Goal: Information Seeking & Learning: Learn about a topic

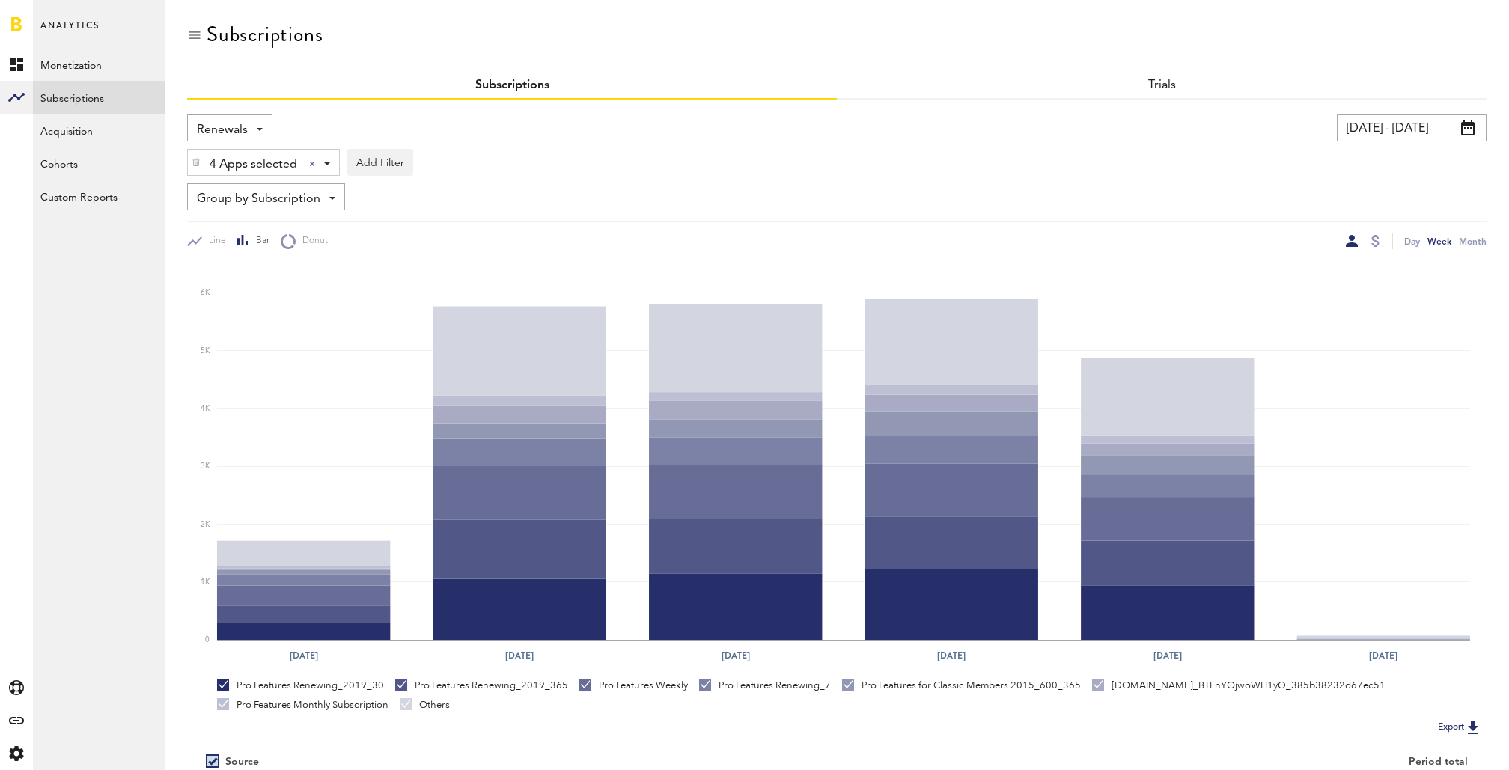
click at [239, 121] on span "Renewals" at bounding box center [222, 129] width 51 height 25
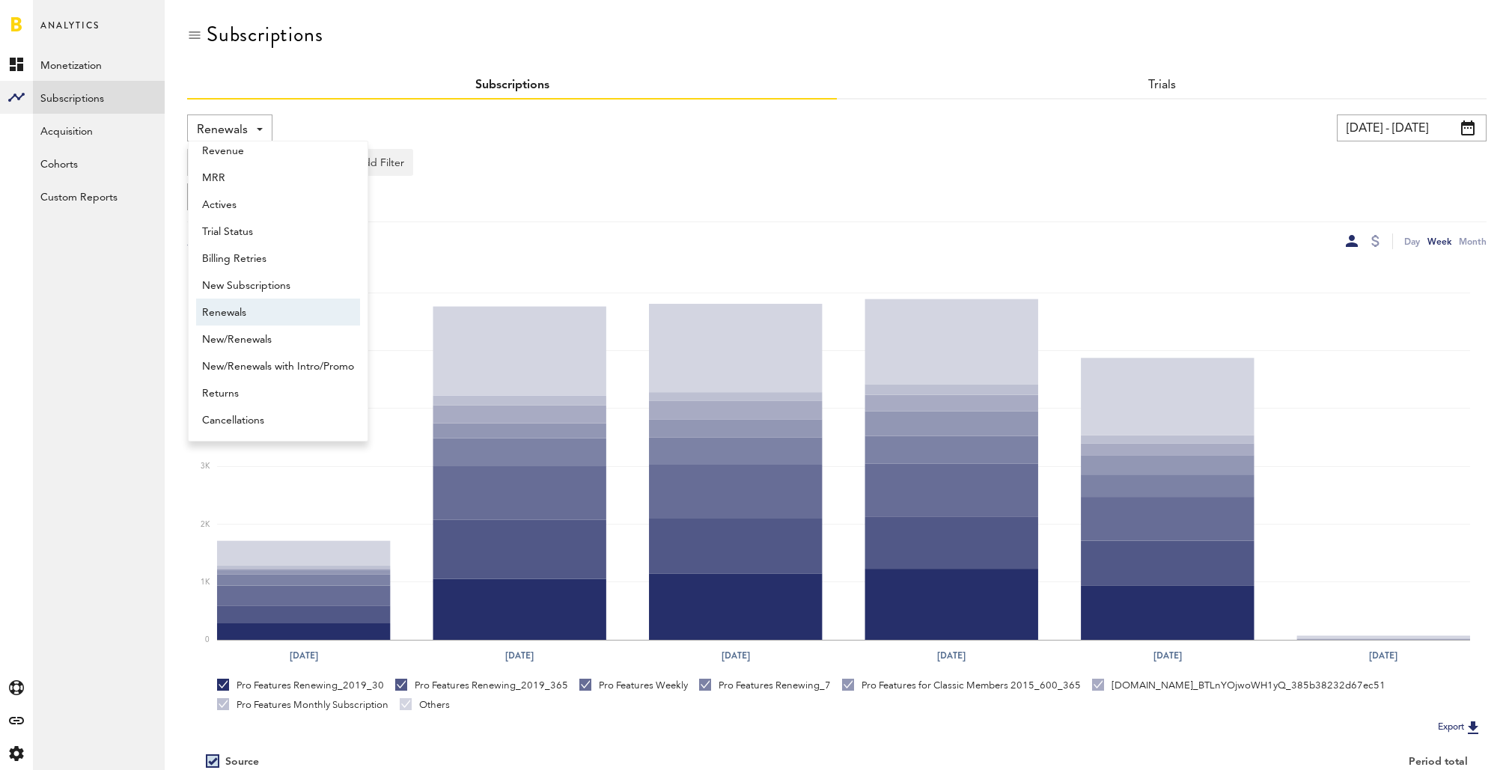
click at [564, 126] on div "Renewals Revenue MRR Actives Trial Status Billing Retries New Subscriptions Ren…" at bounding box center [495, 127] width 617 height 27
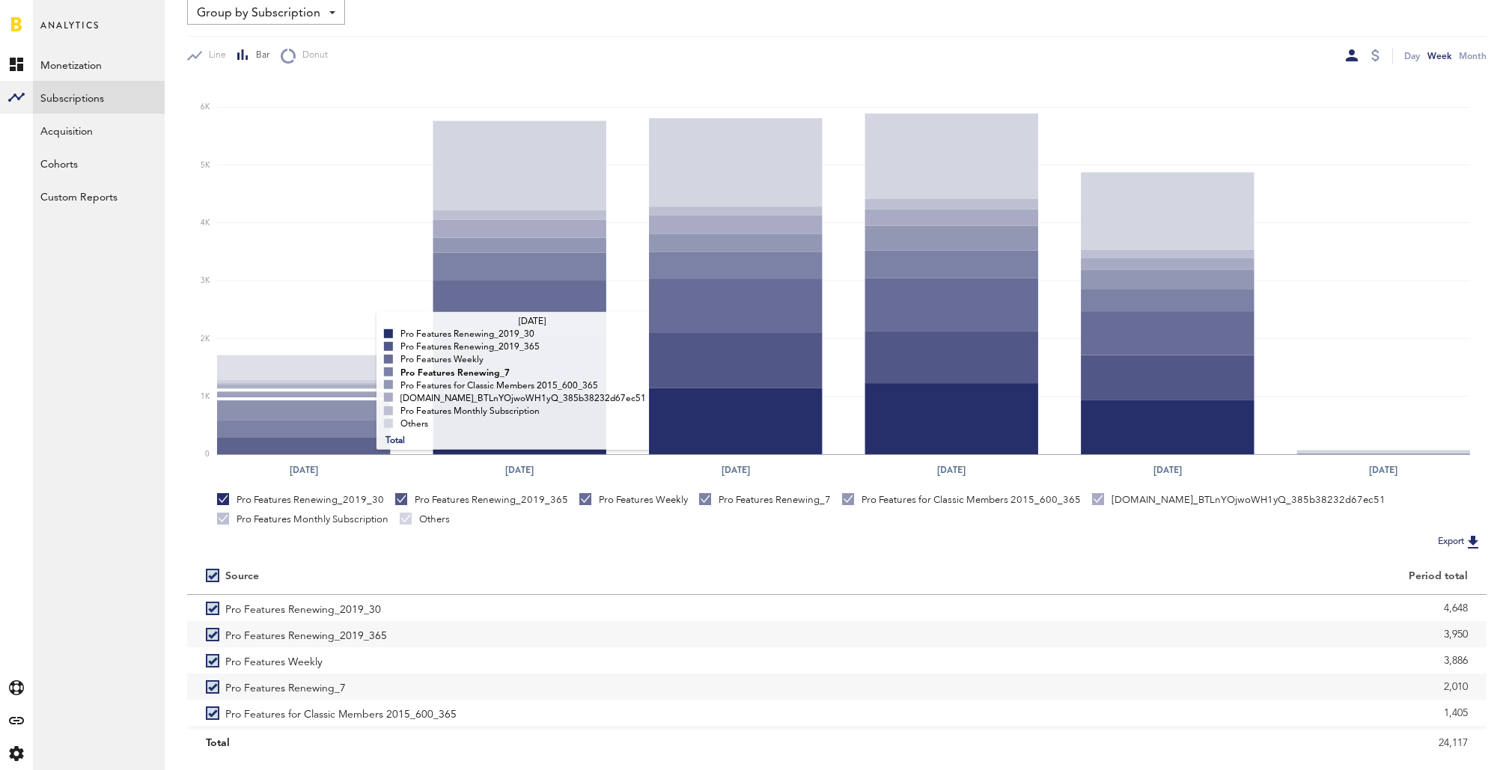
scroll to position [223, 0]
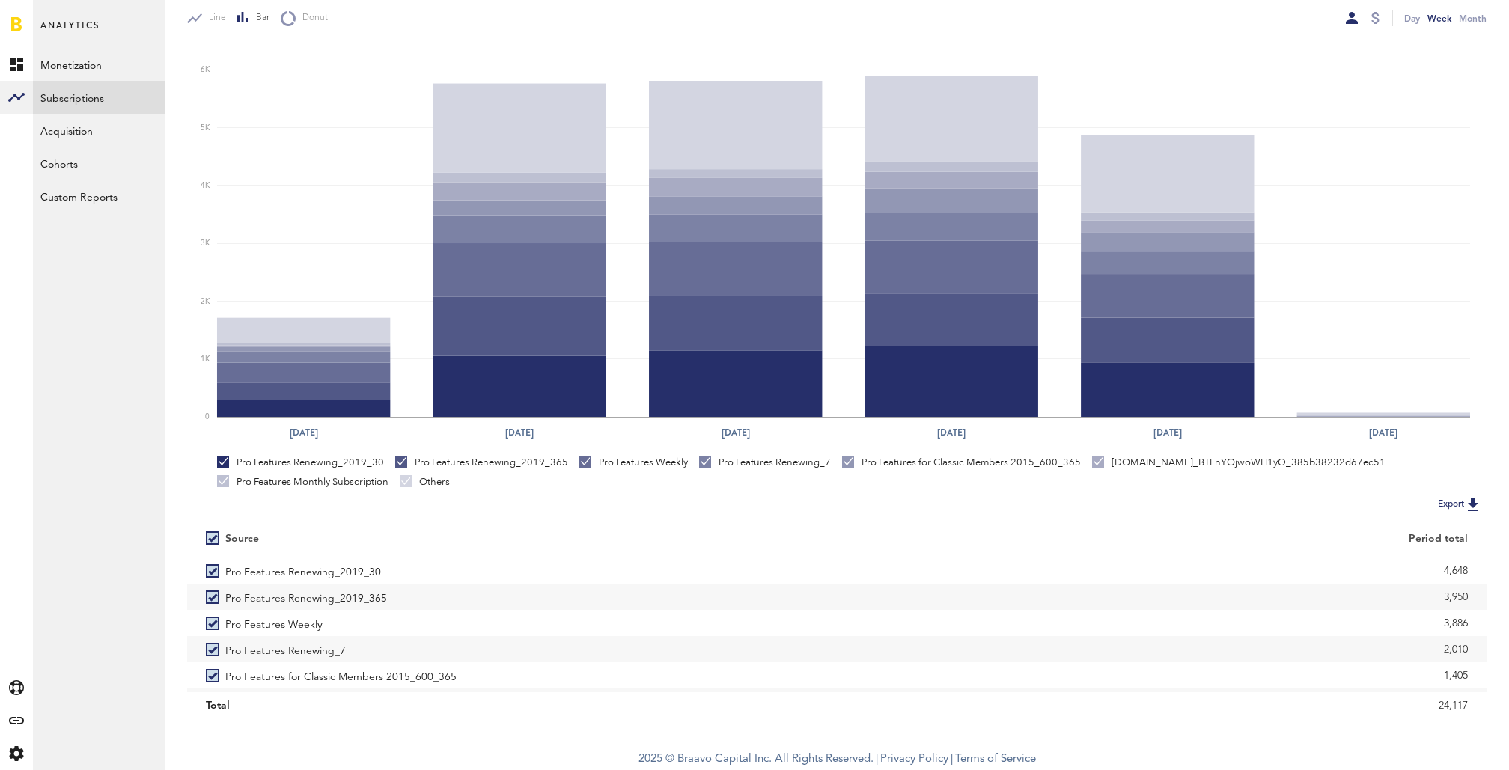
click at [210, 538] on label at bounding box center [215, 538] width 19 height 0
checkbox input "false"
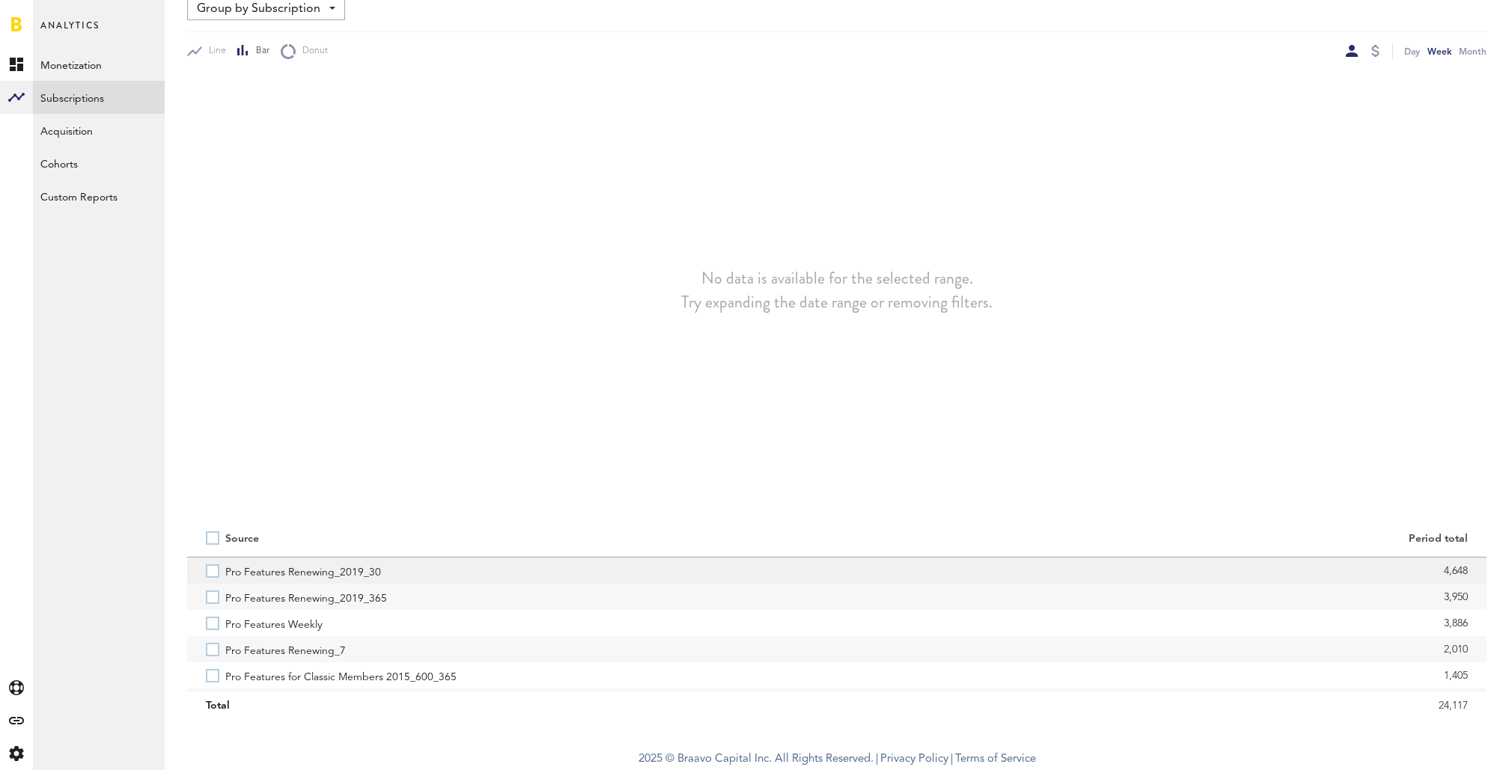
click at [210, 582] on label "Pro Features Renewing_2019_30" at bounding box center [512, 570] width 612 height 26
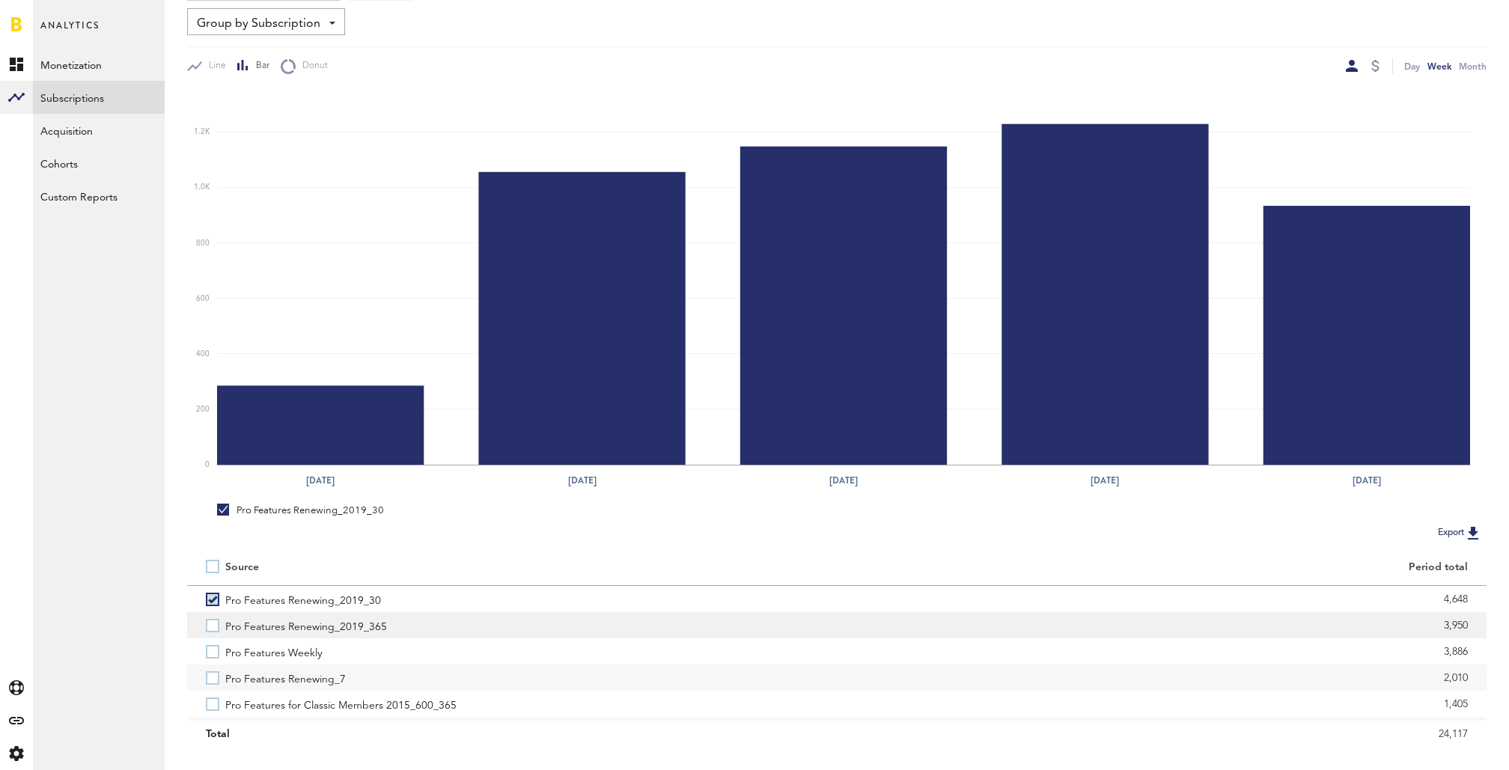
click at [213, 629] on label "Pro Features Renewing_2019_365" at bounding box center [512, 625] width 612 height 26
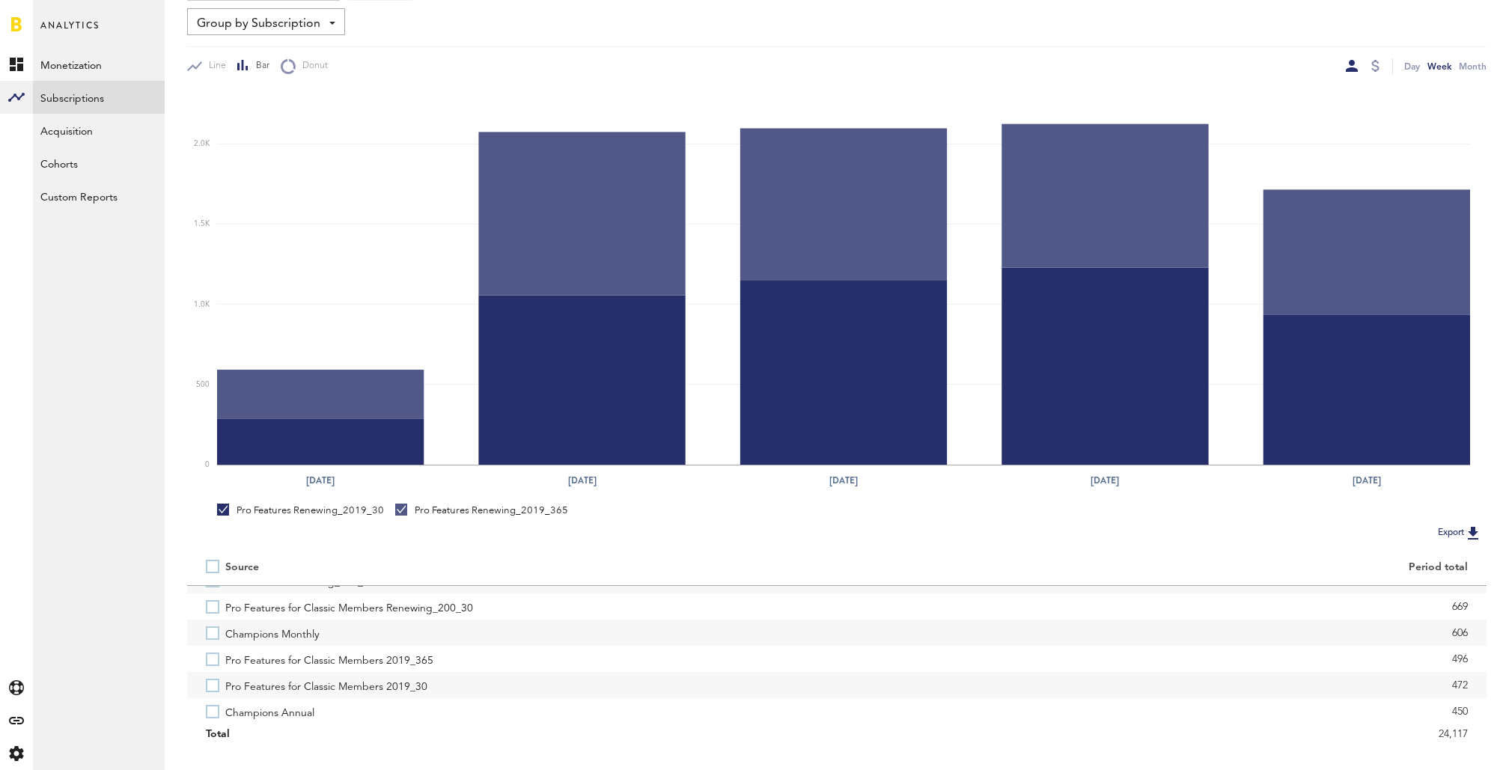
scroll to position [233, 0]
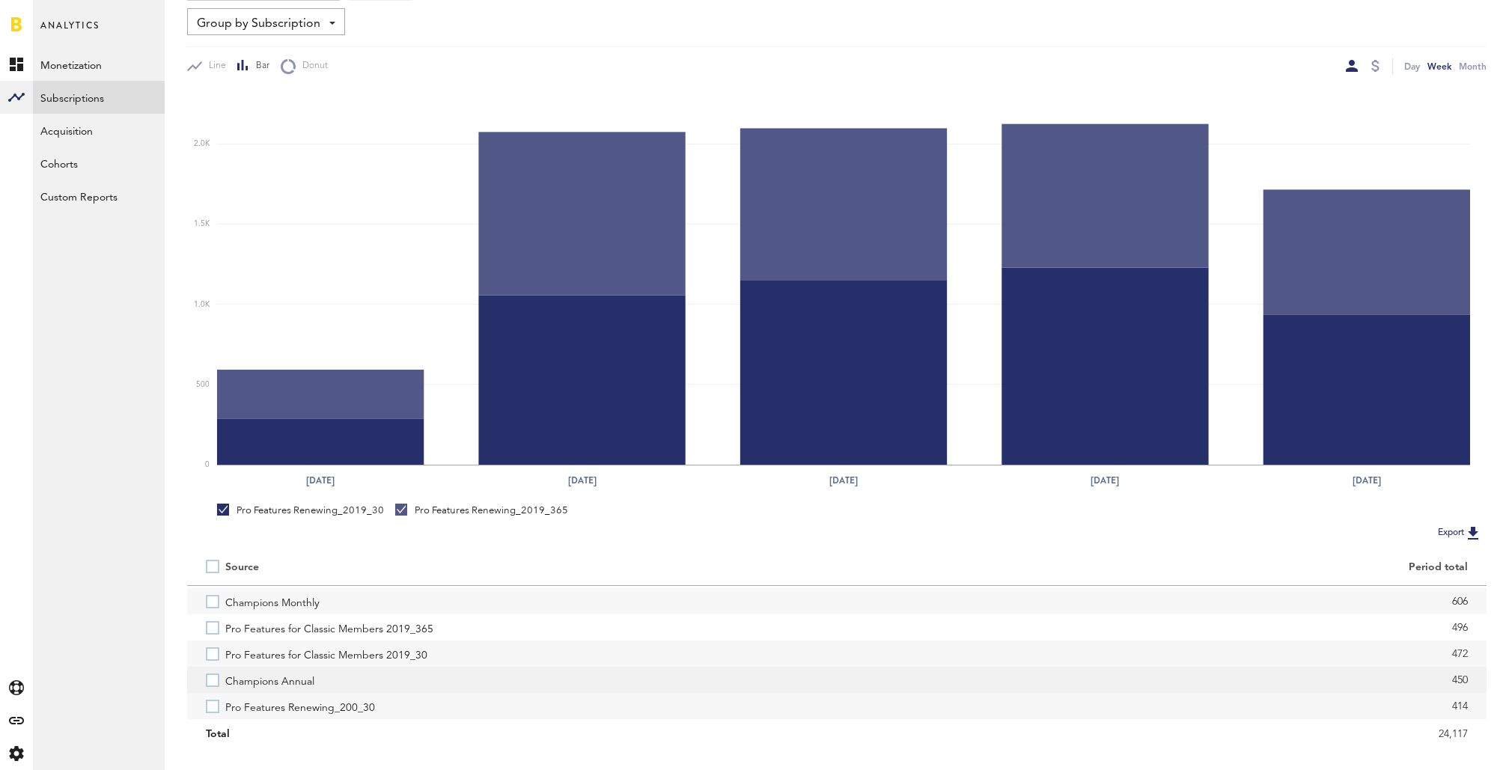
click at [210, 674] on label "Champions Annual" at bounding box center [512, 680] width 612 height 26
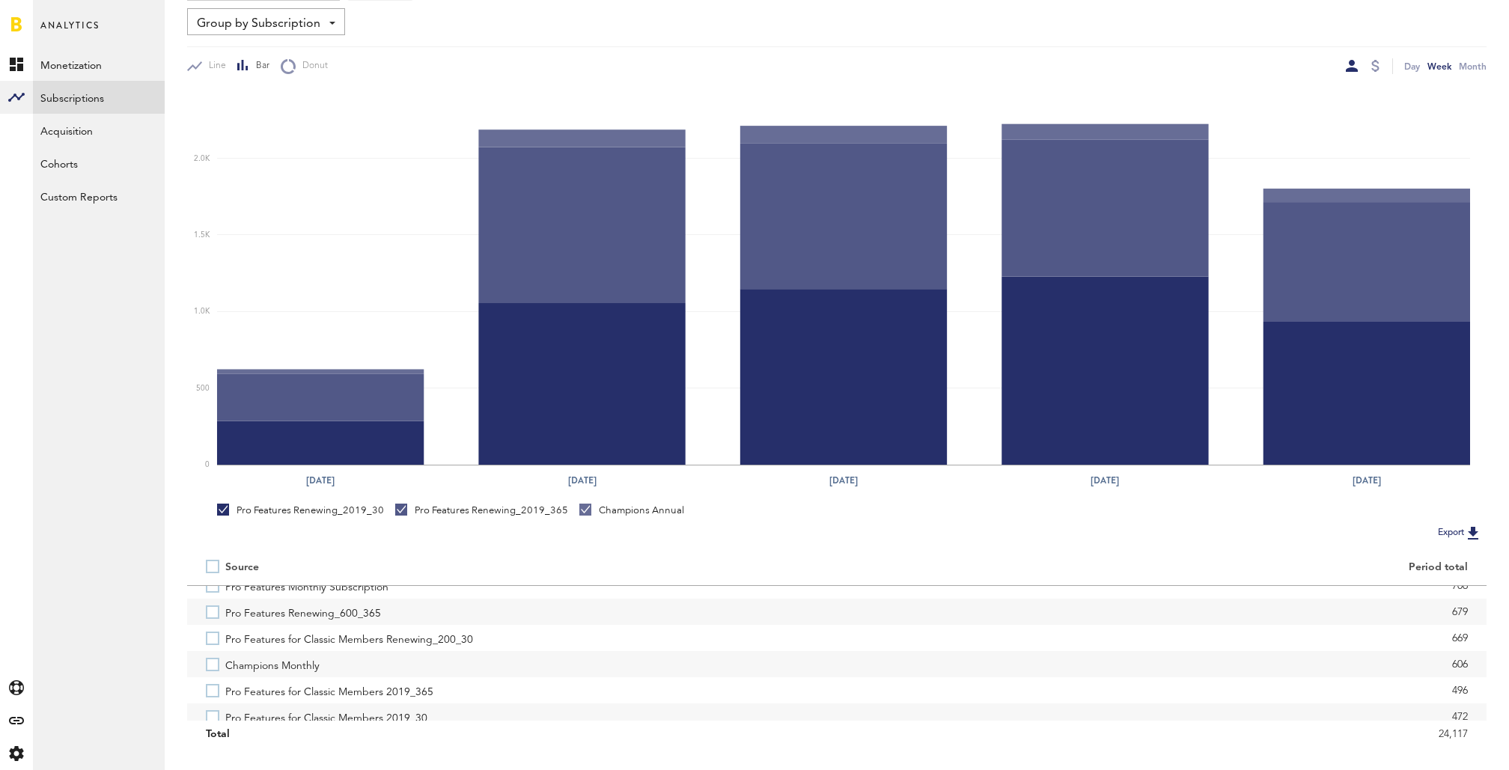
scroll to position [159, 0]
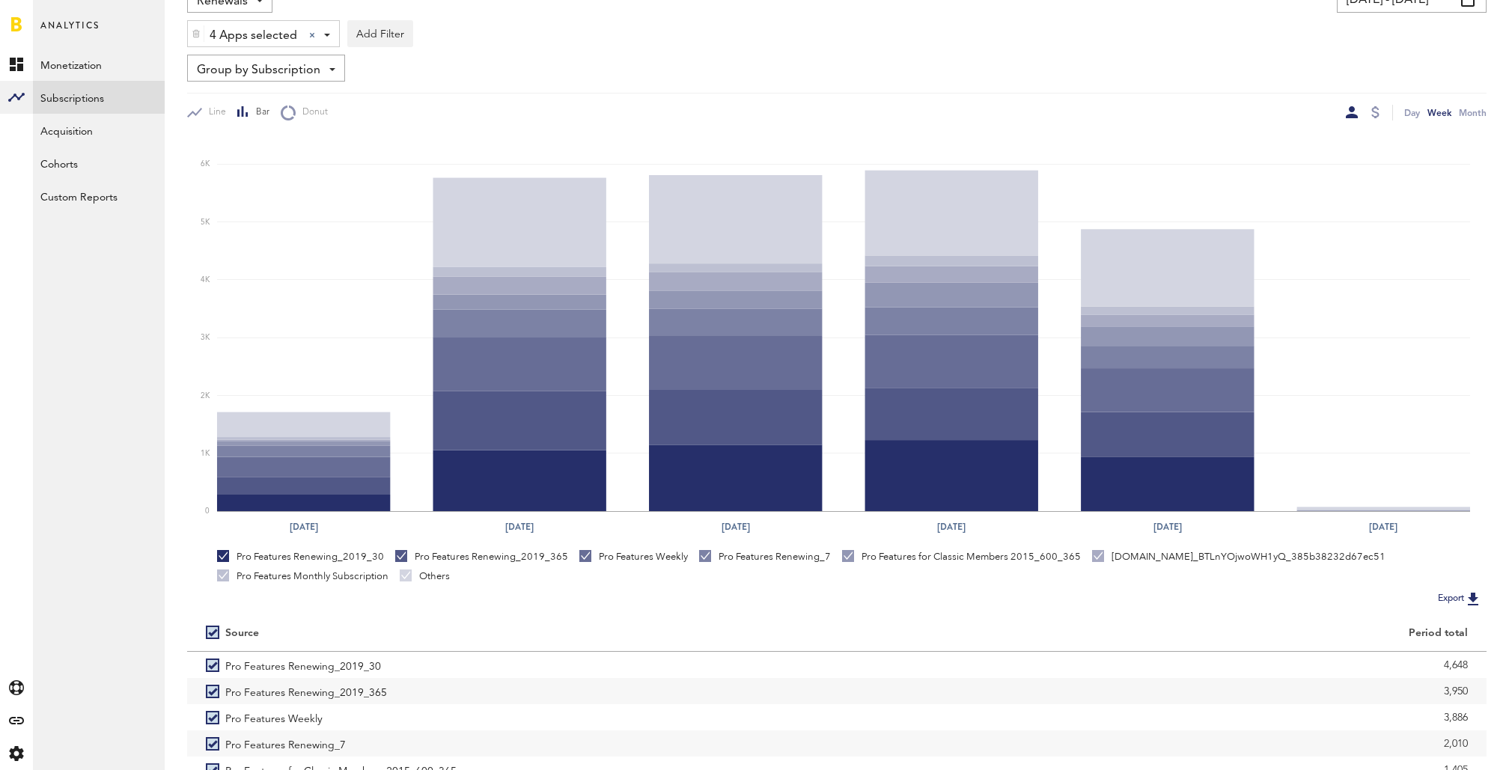
scroll to position [223, 0]
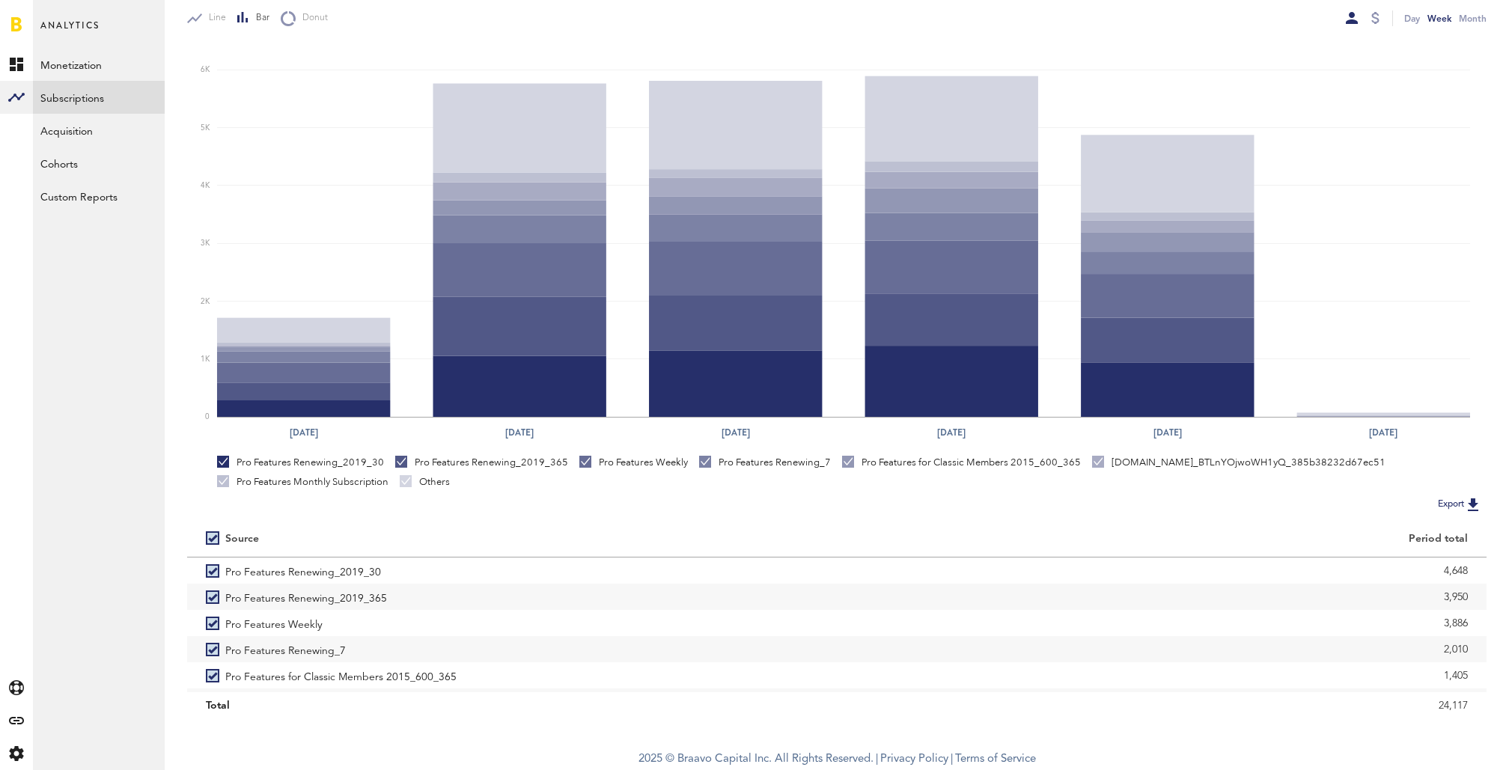
click at [212, 538] on label at bounding box center [215, 538] width 19 height 0
checkbox input "false"
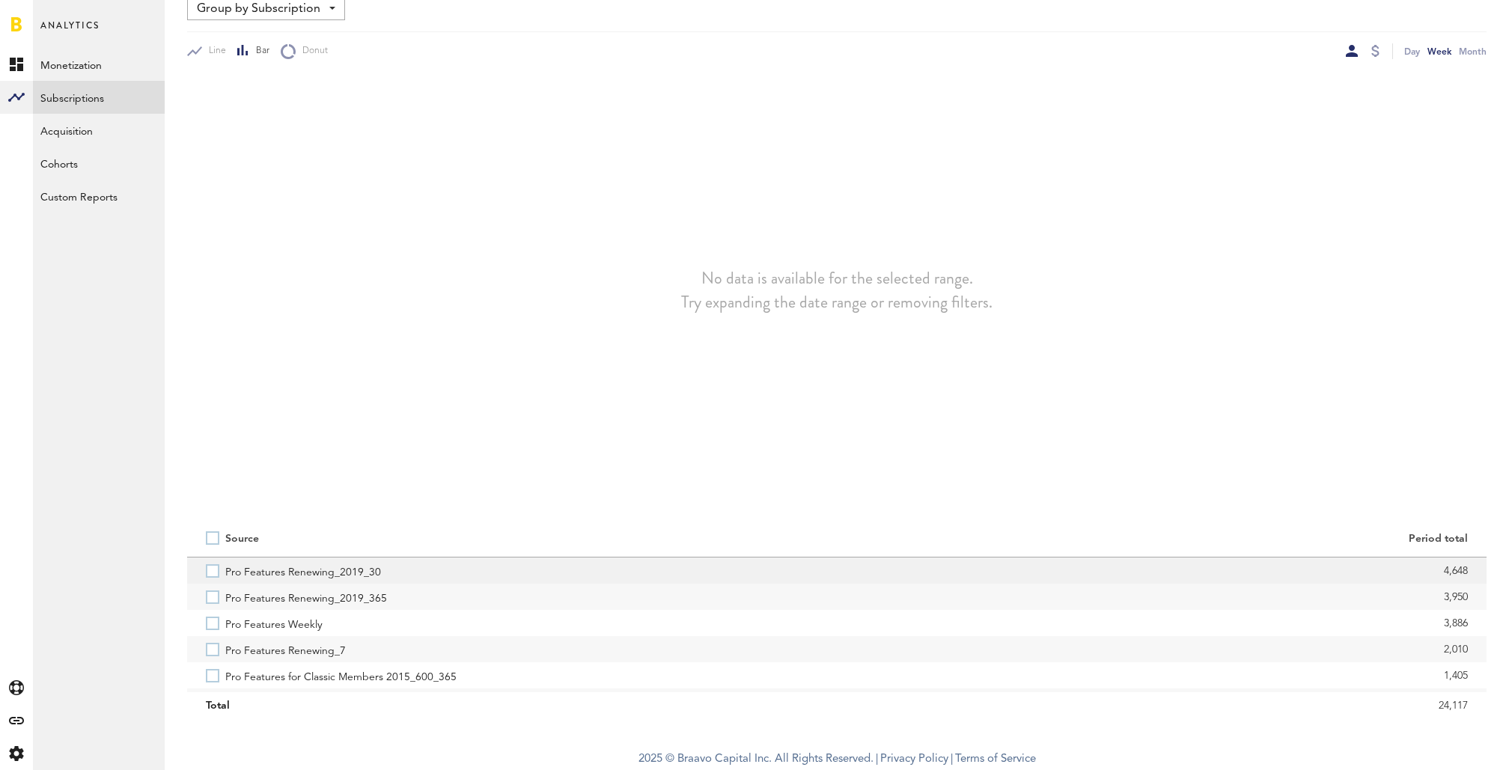
click at [212, 572] on label "Pro Features Renewing_2019_30" at bounding box center [512, 570] width 612 height 26
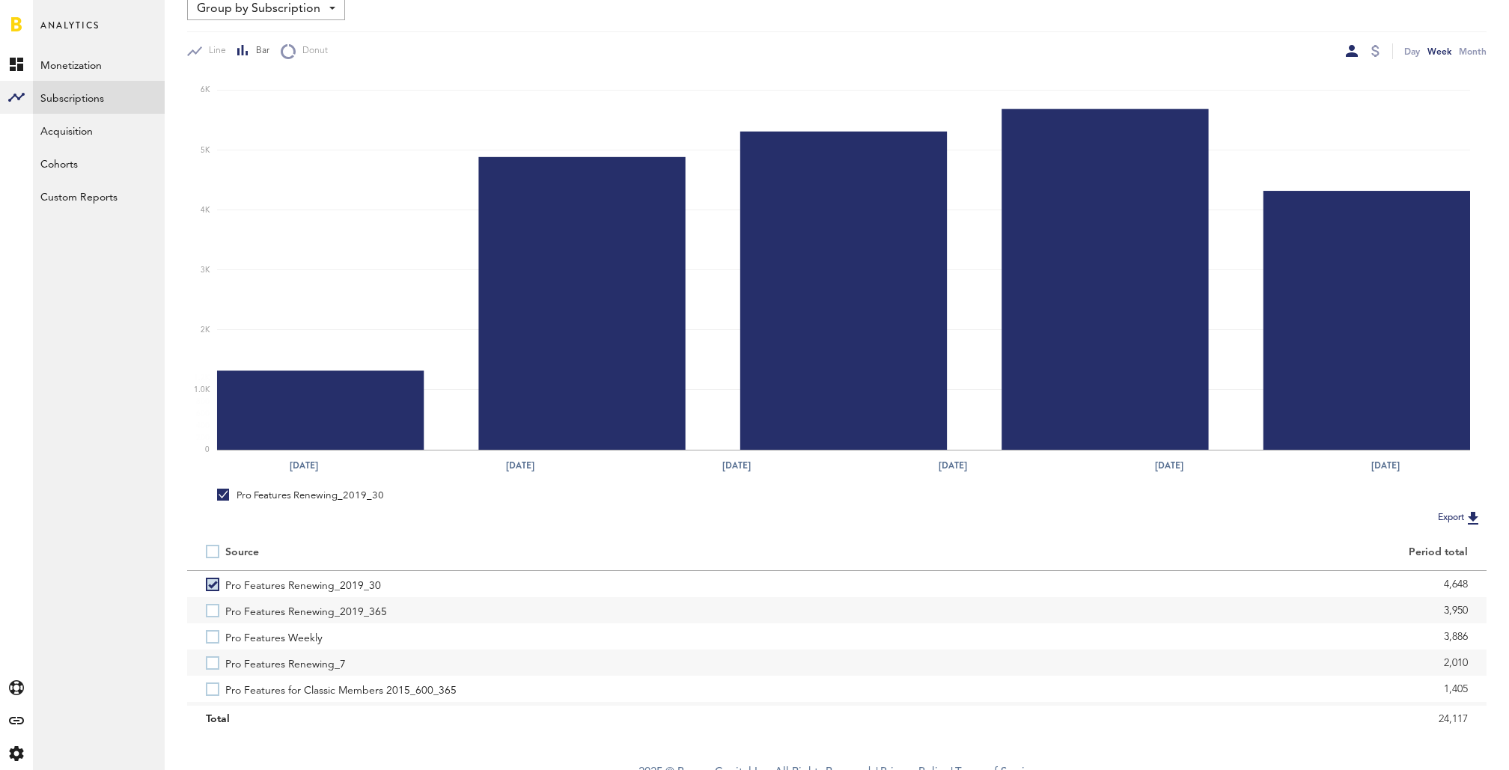
scroll to position [175, 0]
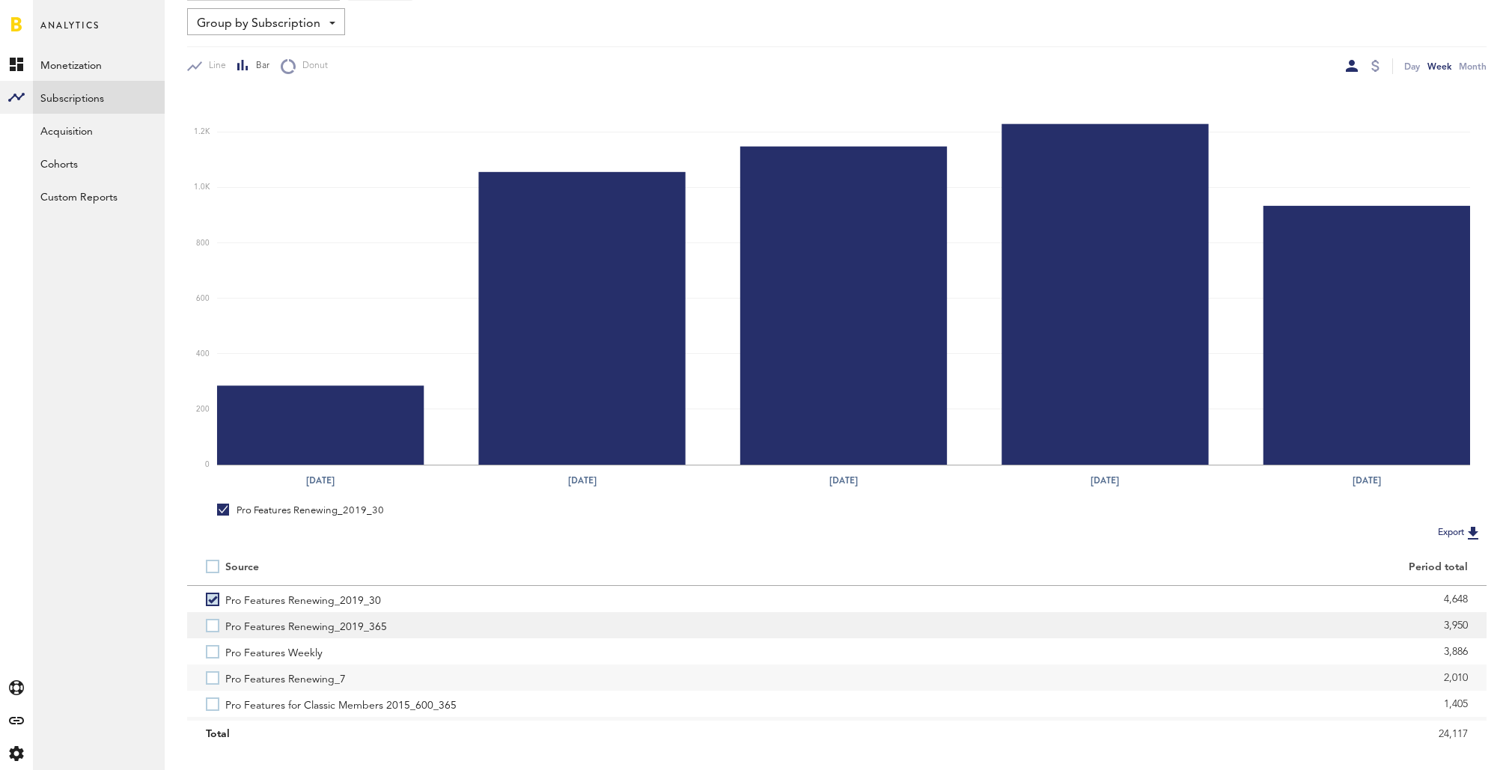
click at [217, 626] on label "Pro Features Renewing_2019_365" at bounding box center [512, 625] width 612 height 26
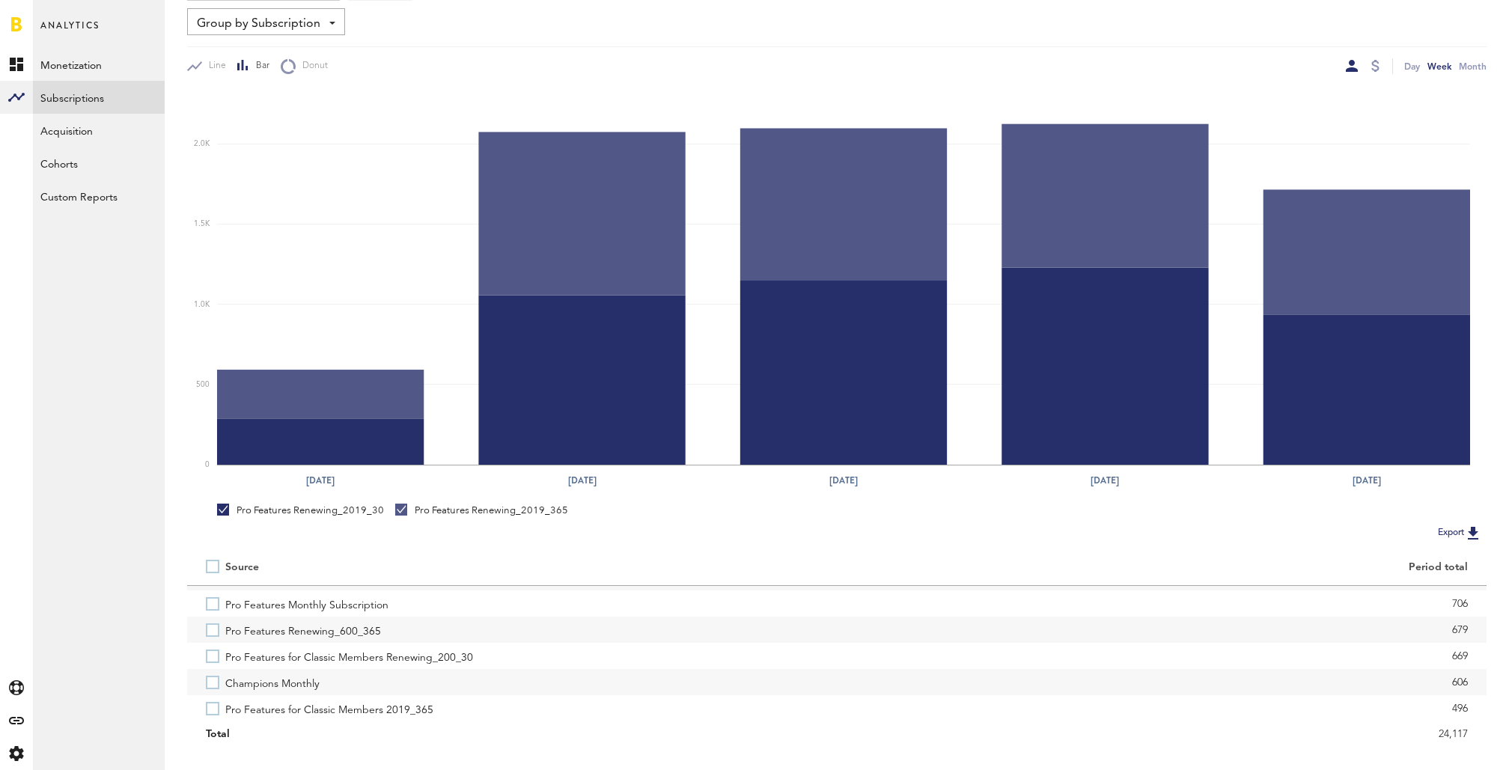
scroll to position [153, 0]
click at [217, 626] on label "Pro Features Renewing_600_365" at bounding box center [512, 629] width 612 height 26
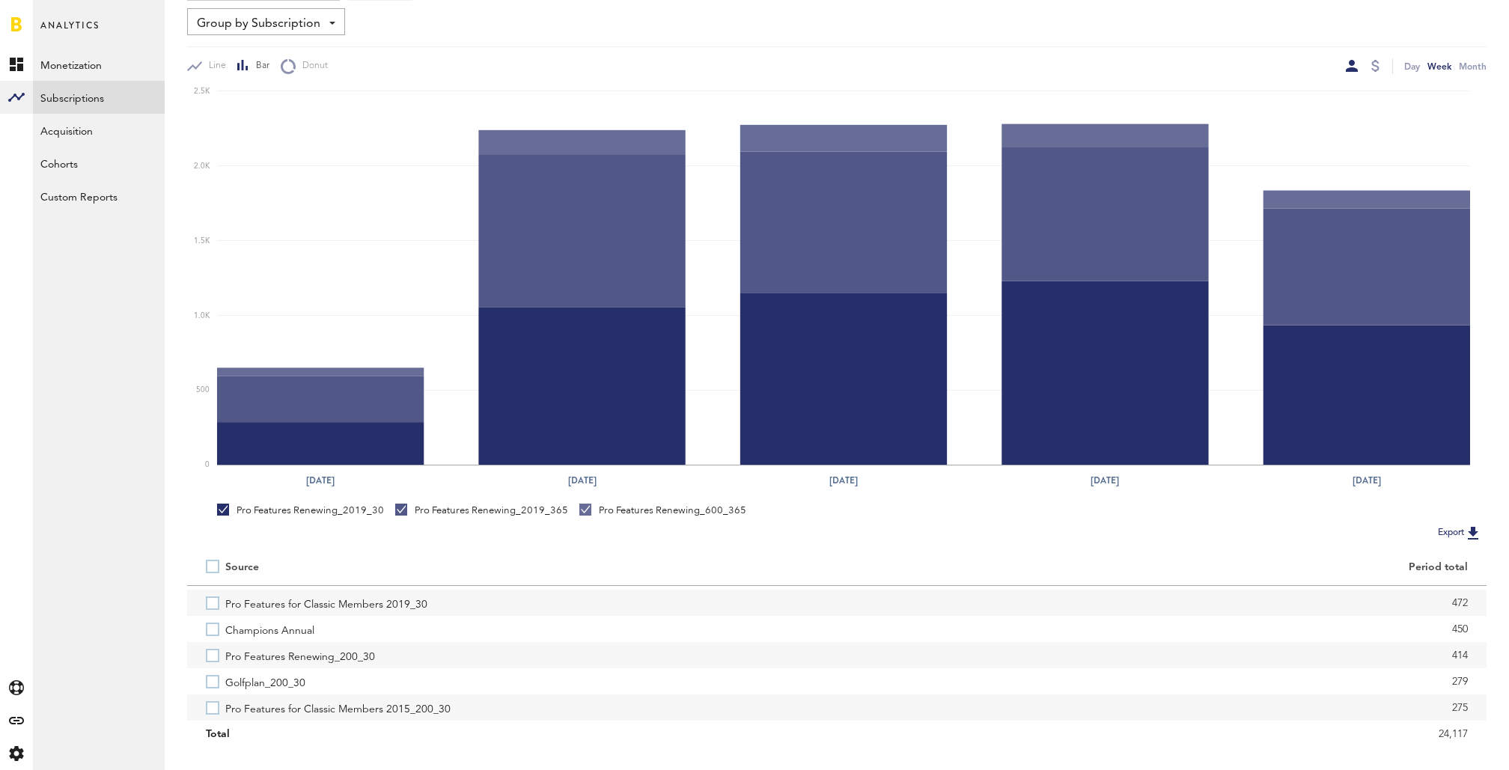
scroll to position [282, 0]
click at [217, 626] on label "Champions Annual" at bounding box center [512, 631] width 612 height 26
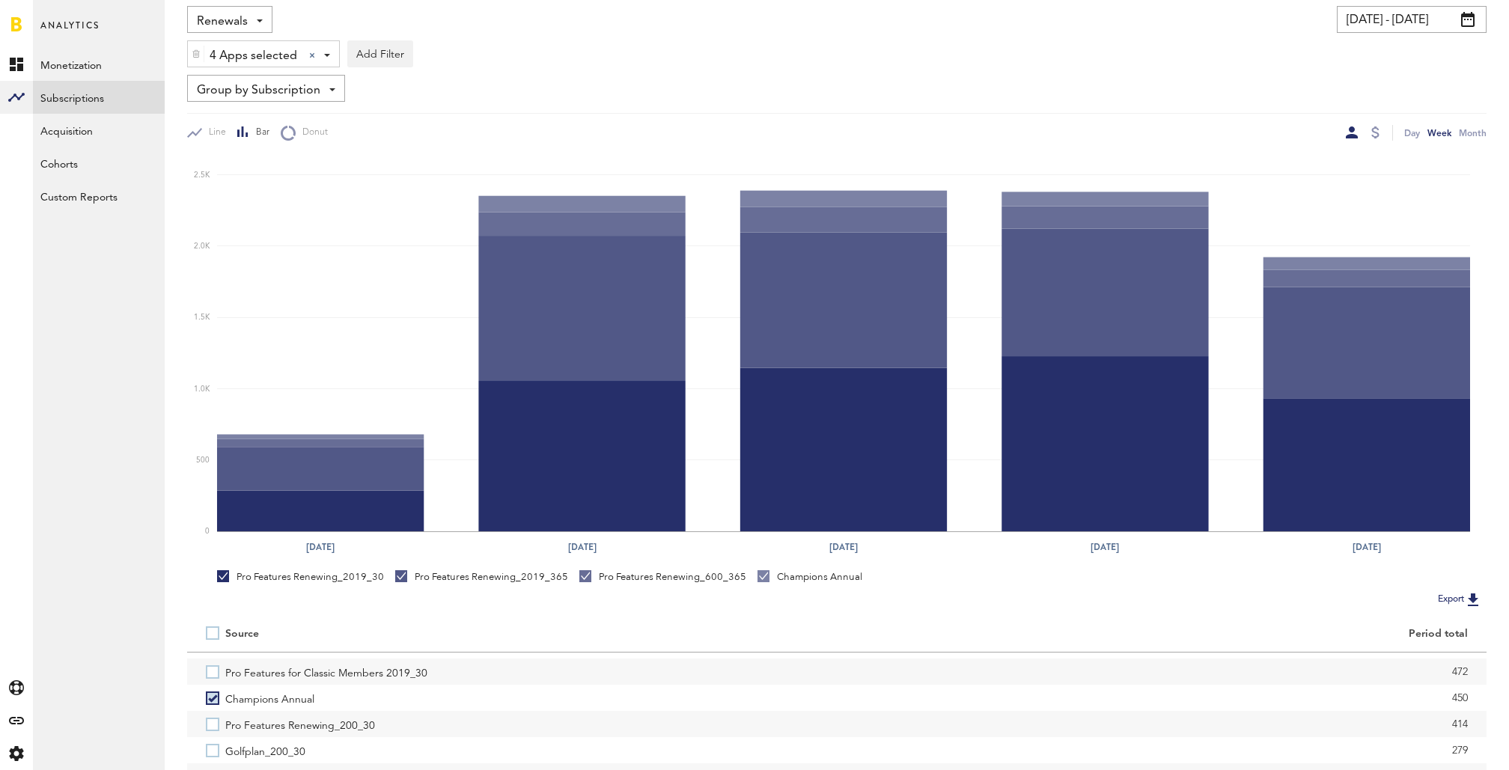
scroll to position [66, 0]
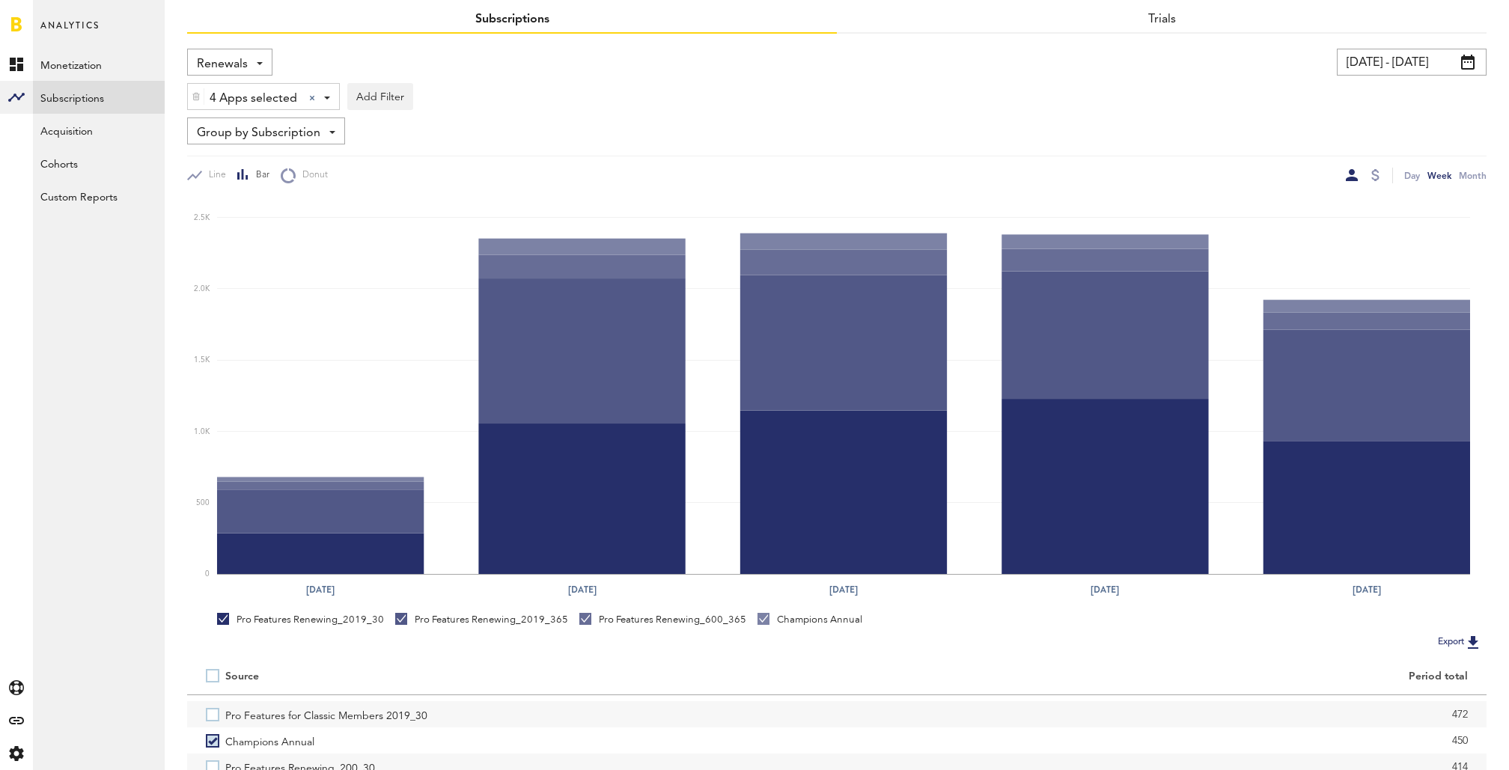
click at [240, 63] on span "Renewals" at bounding box center [222, 64] width 51 height 25
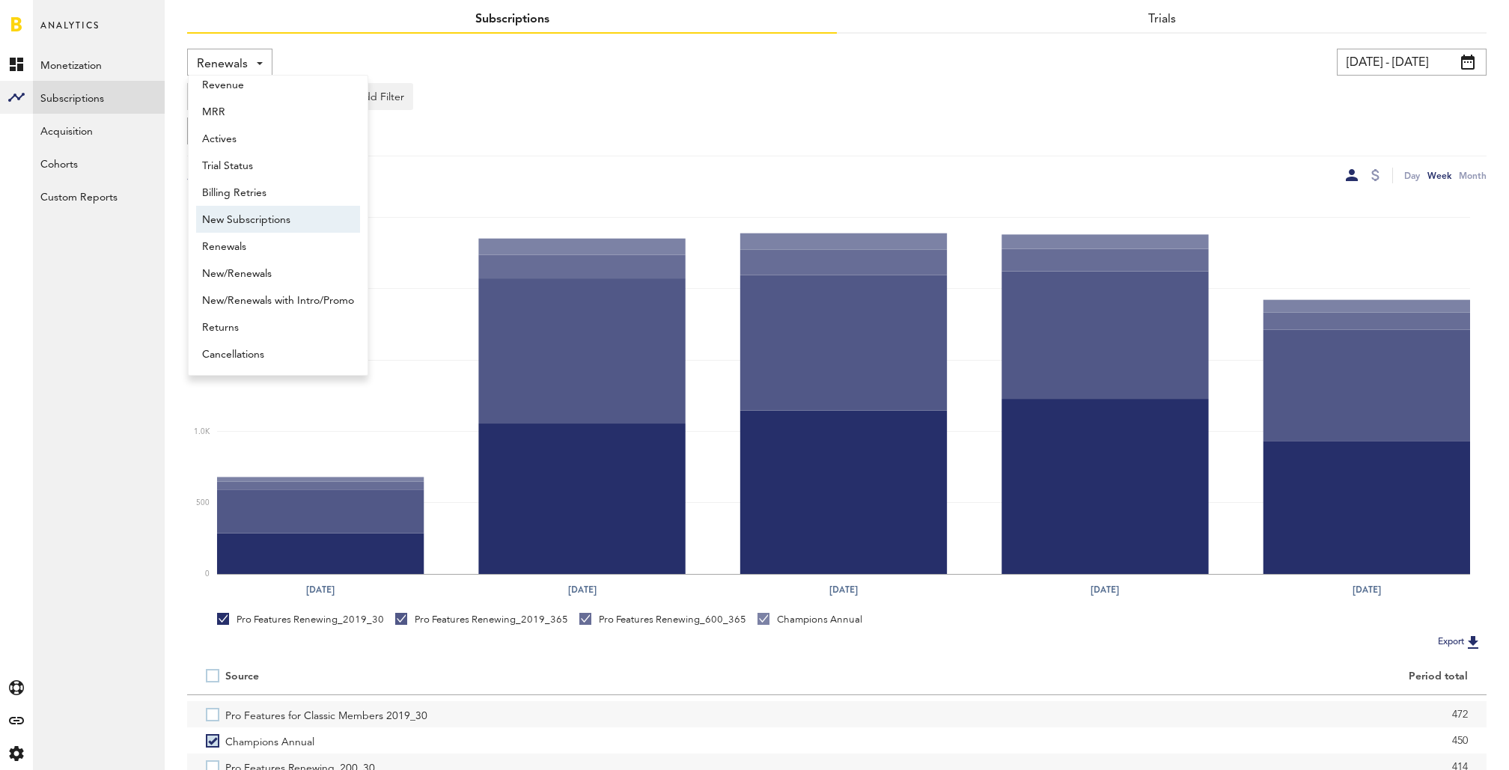
click at [245, 218] on span "New Subscriptions" at bounding box center [278, 219] width 152 height 25
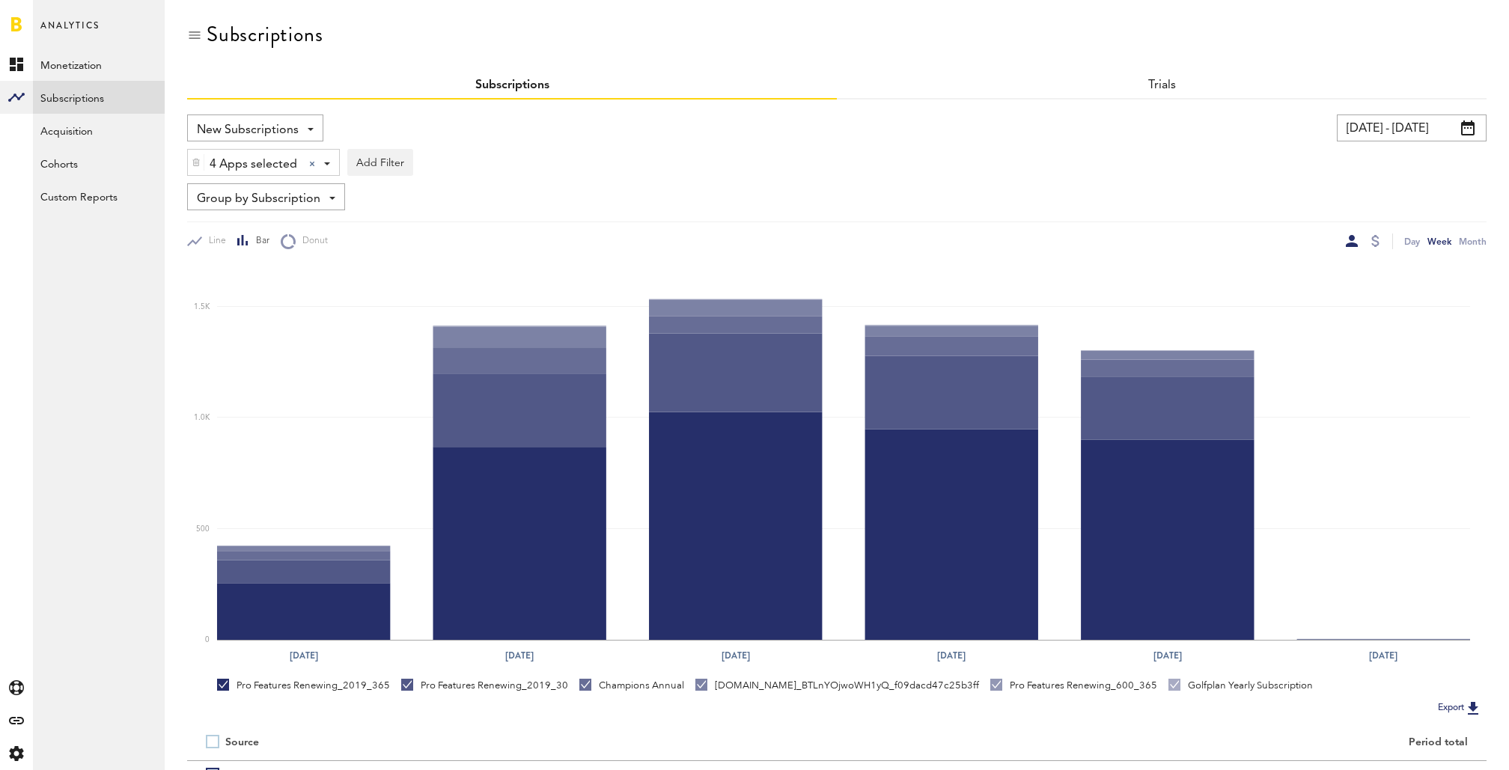
click at [296, 194] on span "Group by Subscription" at bounding box center [258, 198] width 123 height 25
click at [293, 224] on span "Group by Platform" at bounding box center [277, 231] width 151 height 25
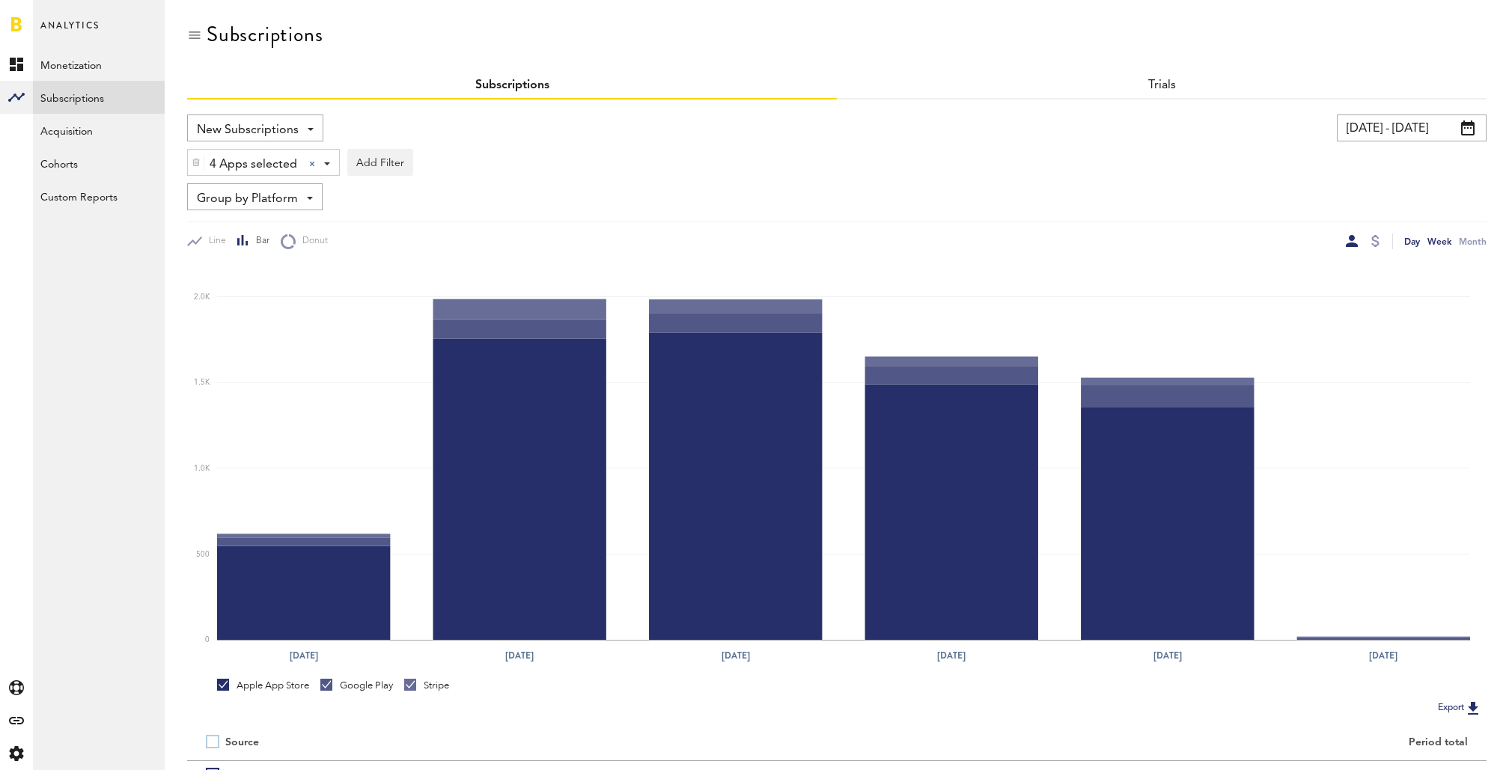
click at [1413, 239] on div "Day" at bounding box center [1412, 241] width 16 height 16
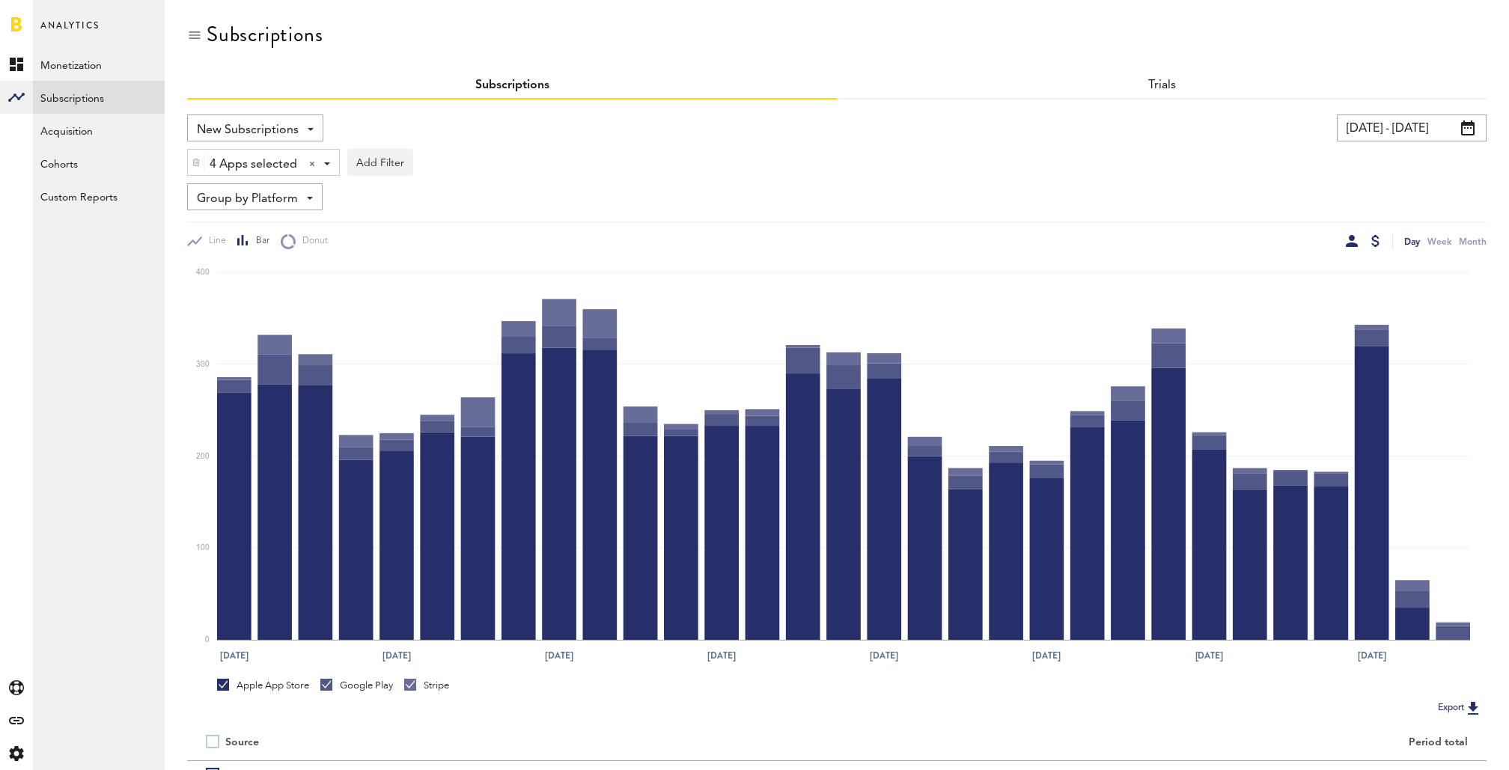
click at [1376, 240] on div at bounding box center [1375, 241] width 8 height 12
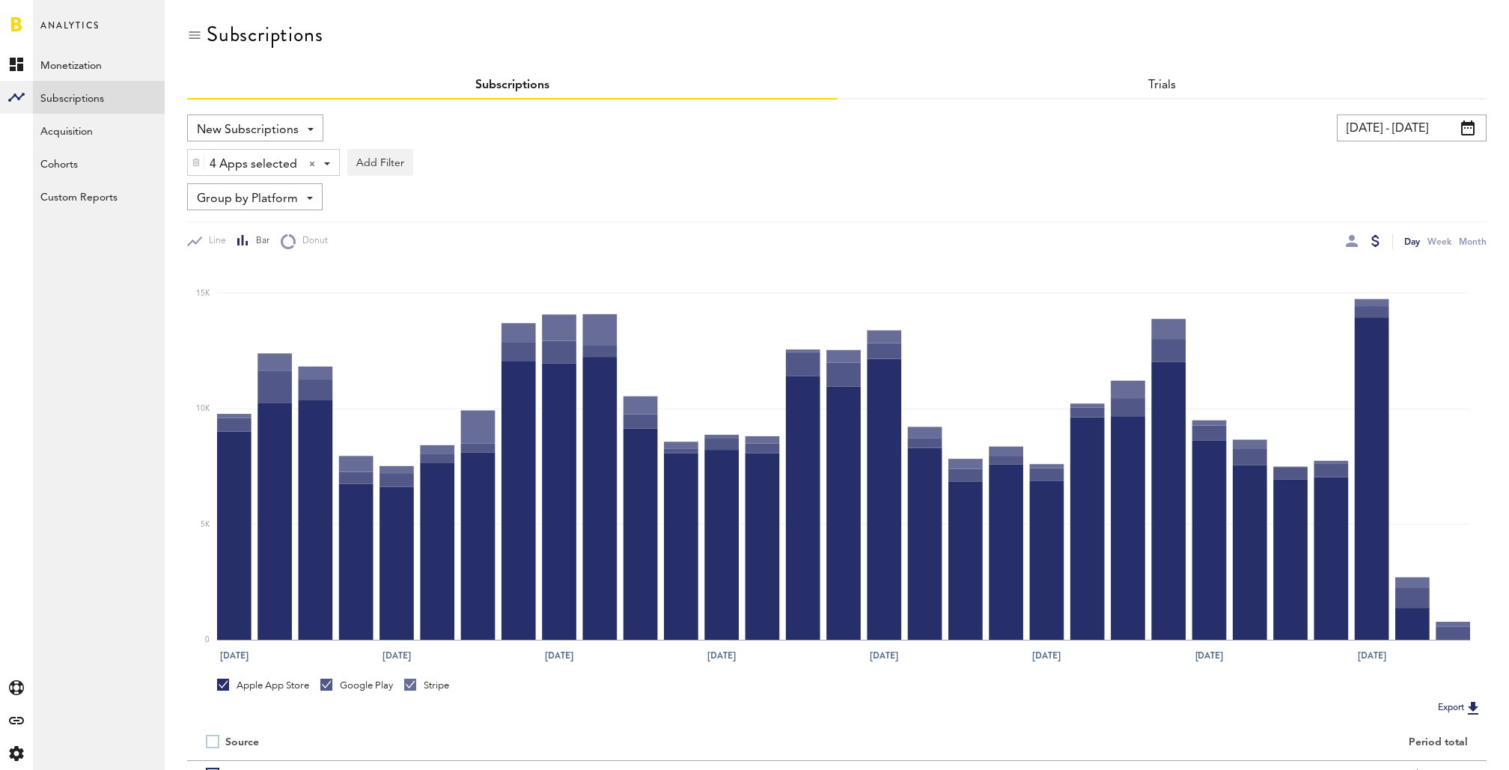
click at [1350, 248] on div at bounding box center [1351, 241] width 12 height 16
click at [1350, 238] on div at bounding box center [1351, 241] width 12 height 12
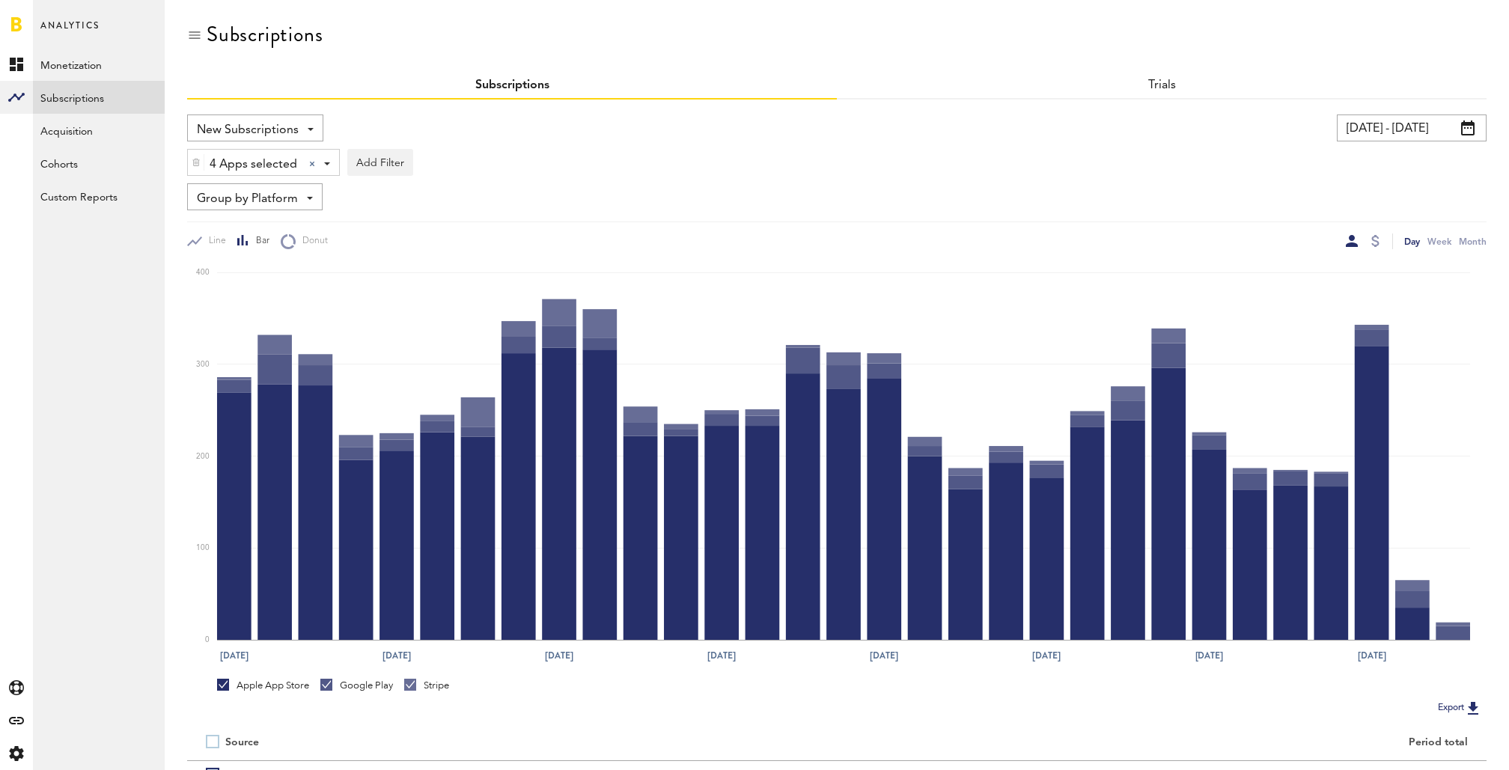
click at [281, 195] on span "Group by Platform" at bounding box center [247, 198] width 101 height 25
click at [287, 280] on span "Group by Subscription" at bounding box center [277, 285] width 151 height 25
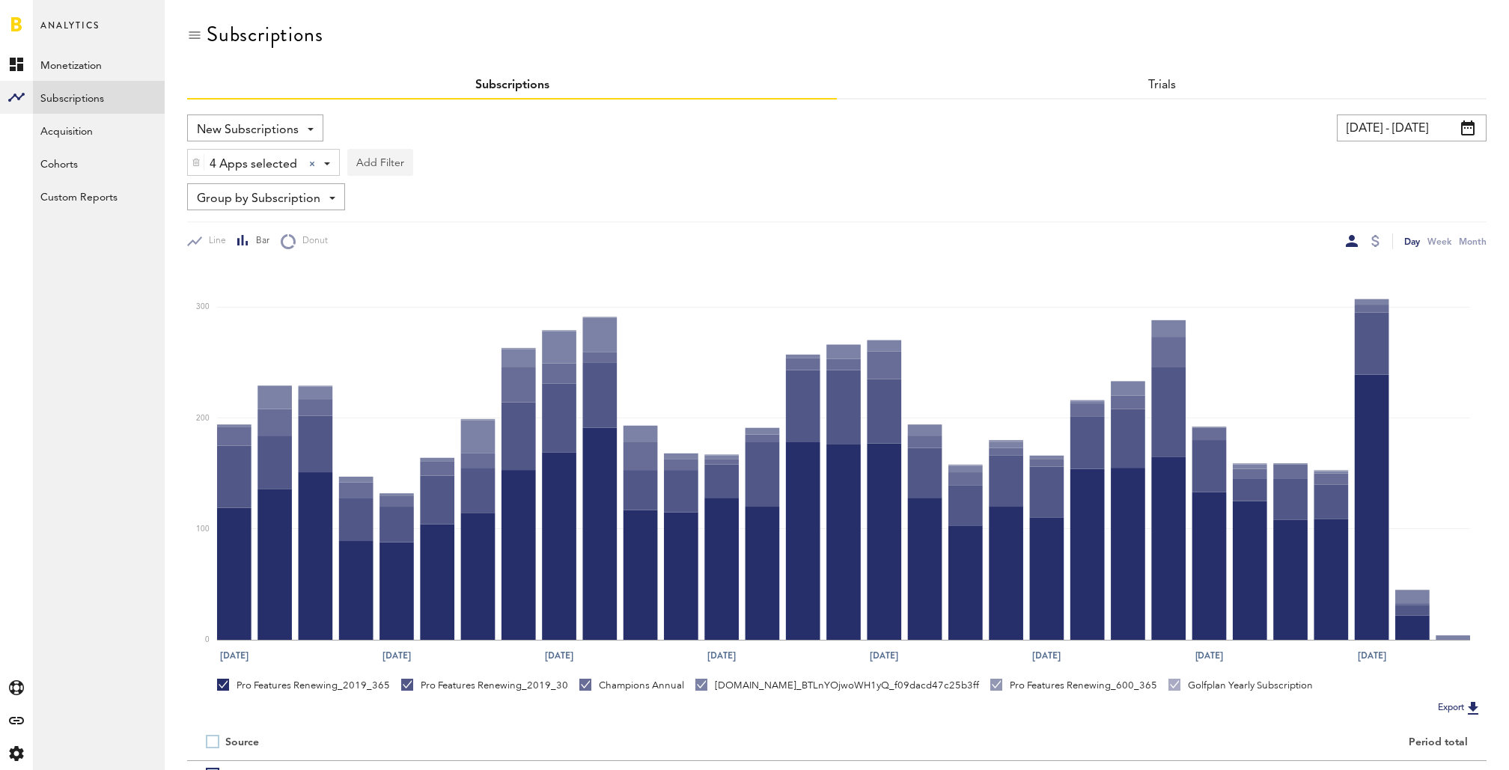
click at [367, 157] on button "Add Filter" at bounding box center [380, 162] width 66 height 27
click at [412, 279] on li "Subscription durations" at bounding box center [415, 282] width 121 height 27
click at [458, 167] on div "Subscription durations" at bounding box center [436, 164] width 132 height 25
click at [439, 253] on span "1 year" at bounding box center [419, 252] width 114 height 25
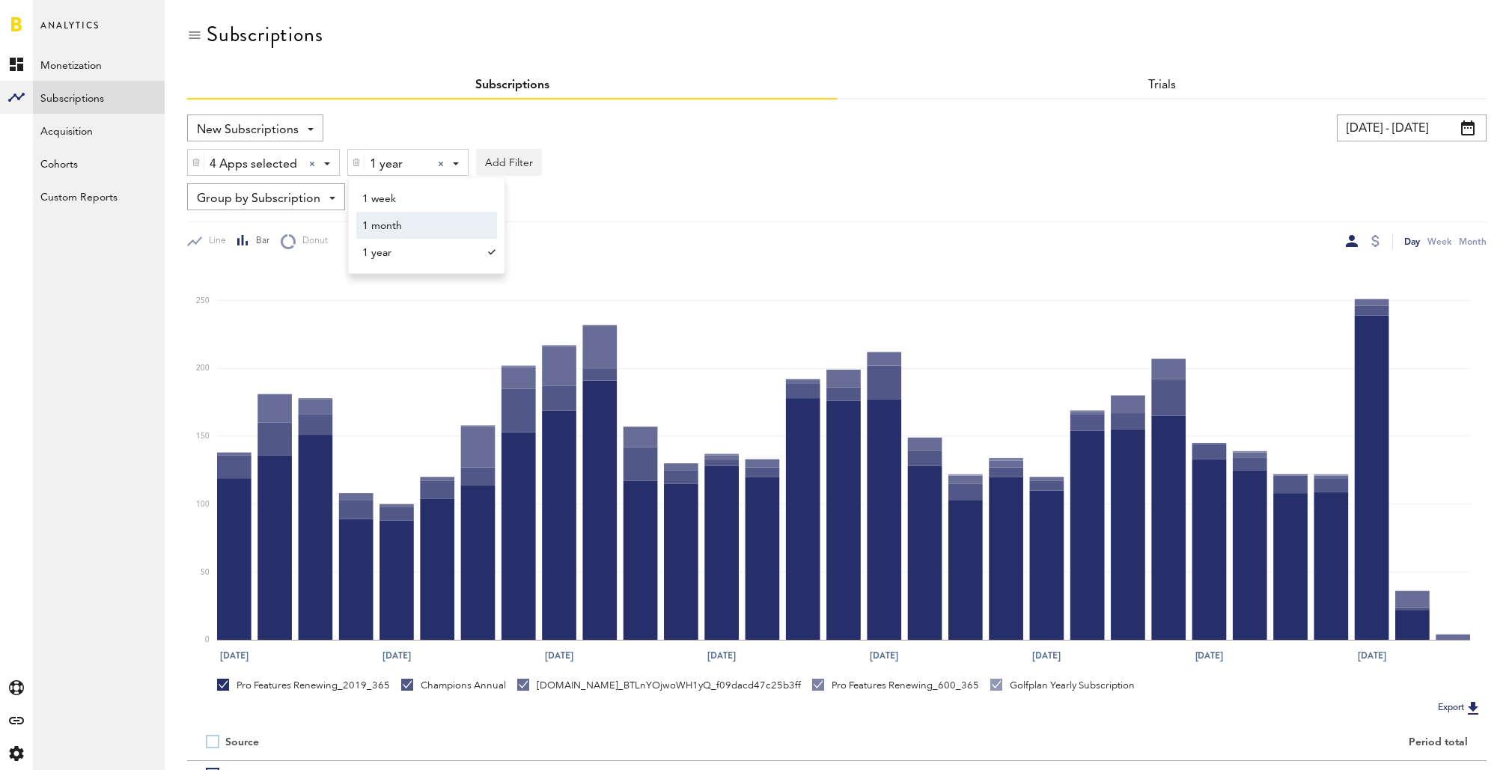
click at [744, 174] on div "4 Apps selected 4 Apps selected All Active Inactive CoachNow: Sports Coaching A…" at bounding box center [836, 158] width 1299 height 34
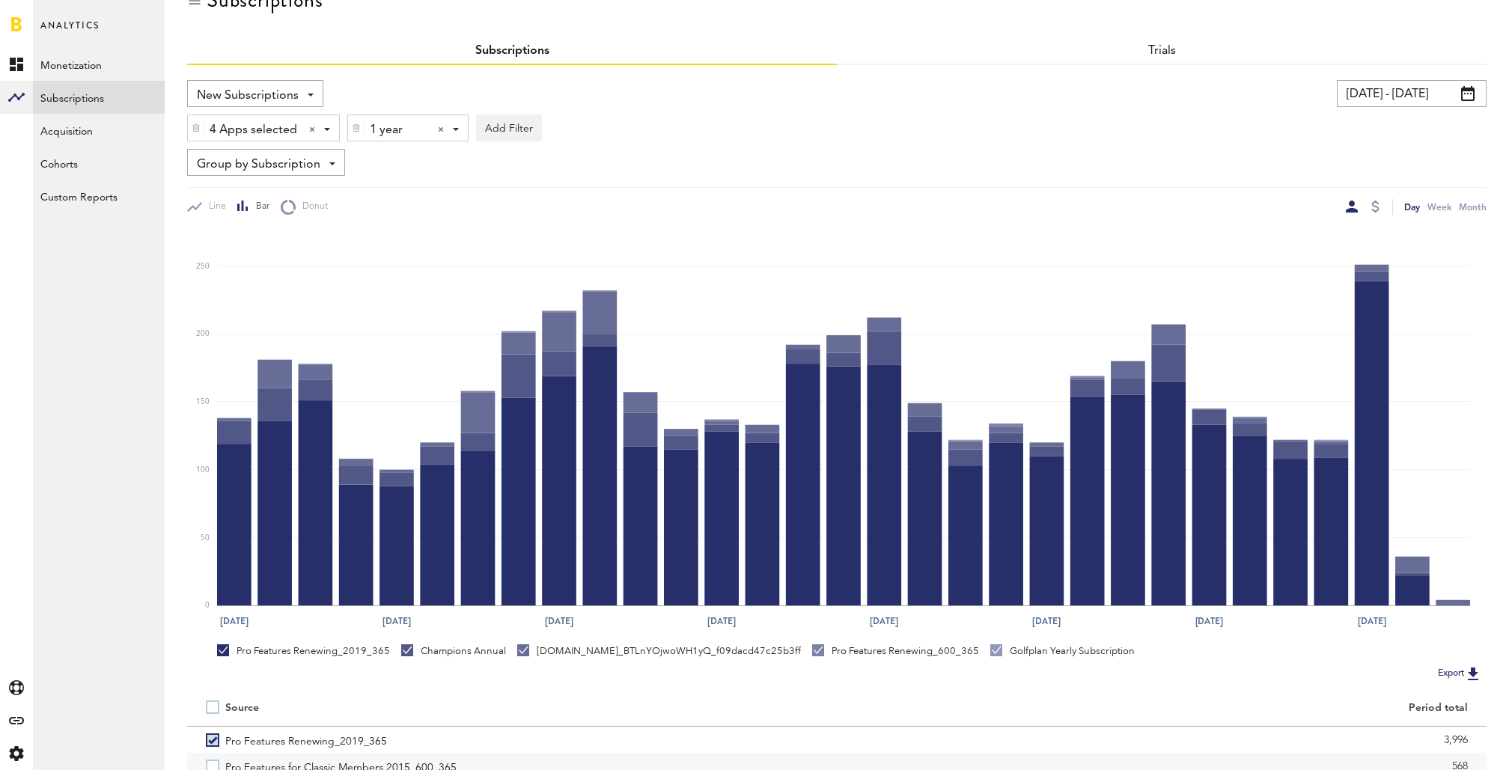
scroll to position [195, 0]
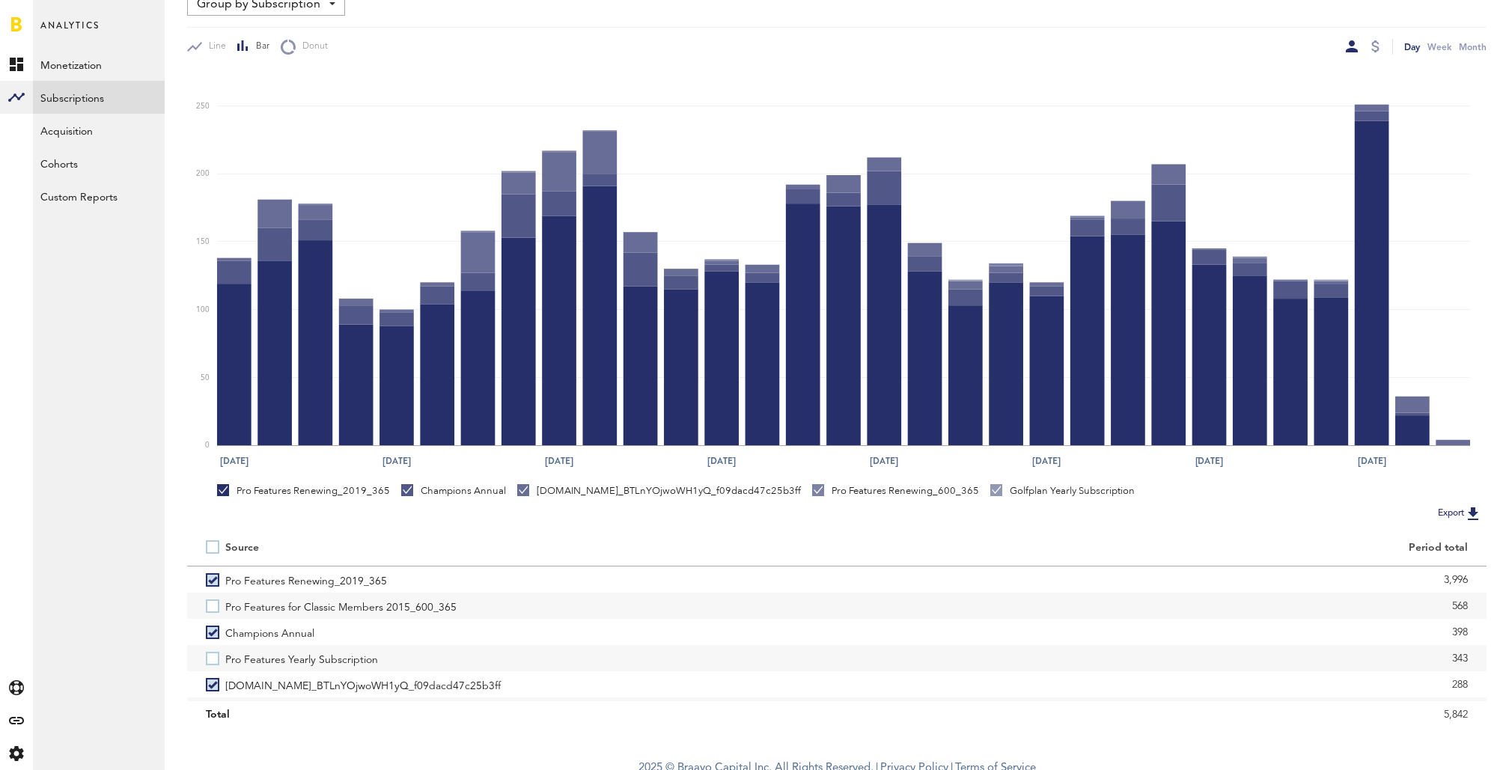
click at [211, 547] on label at bounding box center [215, 547] width 19 height 0
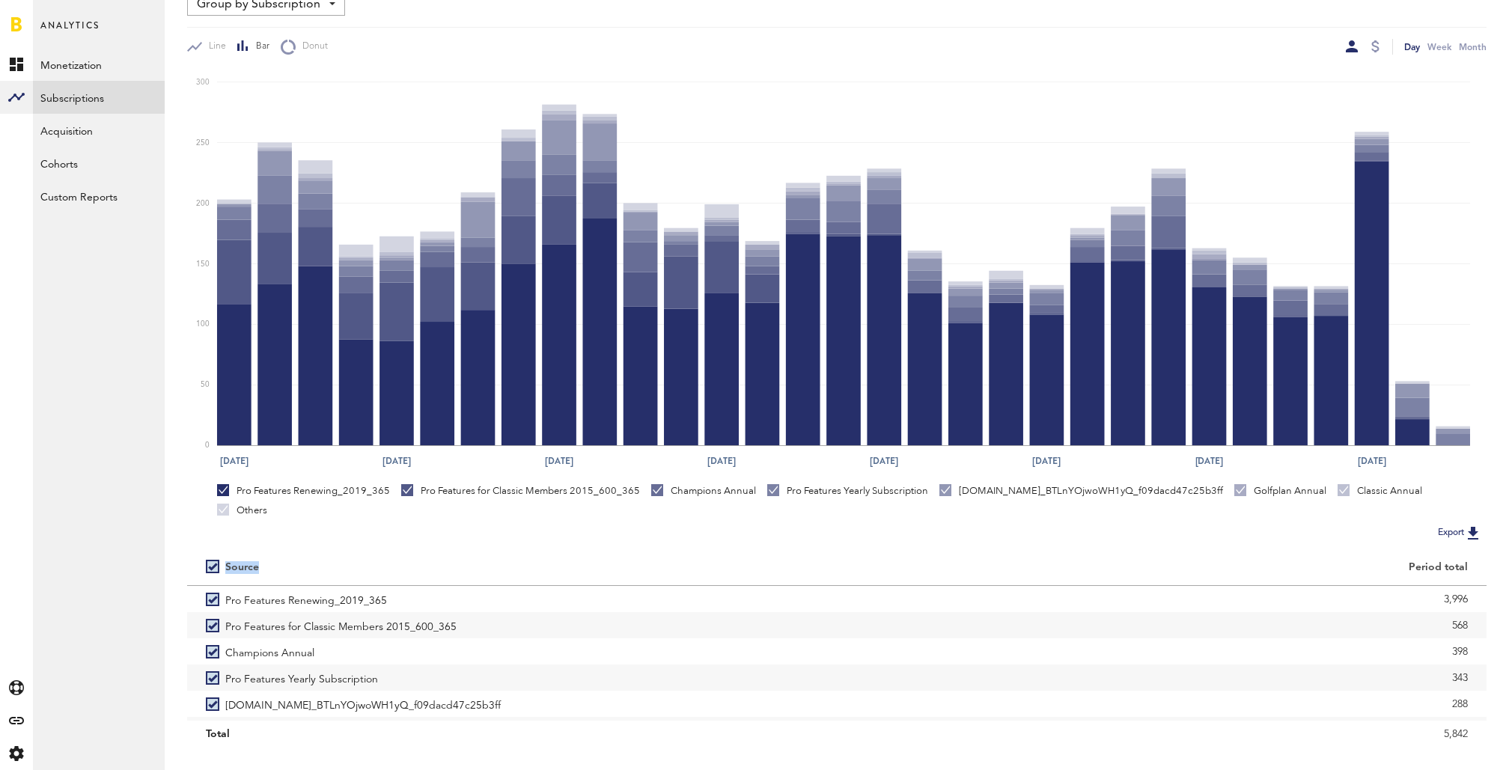
click at [211, 566] on label at bounding box center [215, 566] width 19 height 0
checkbox input "false"
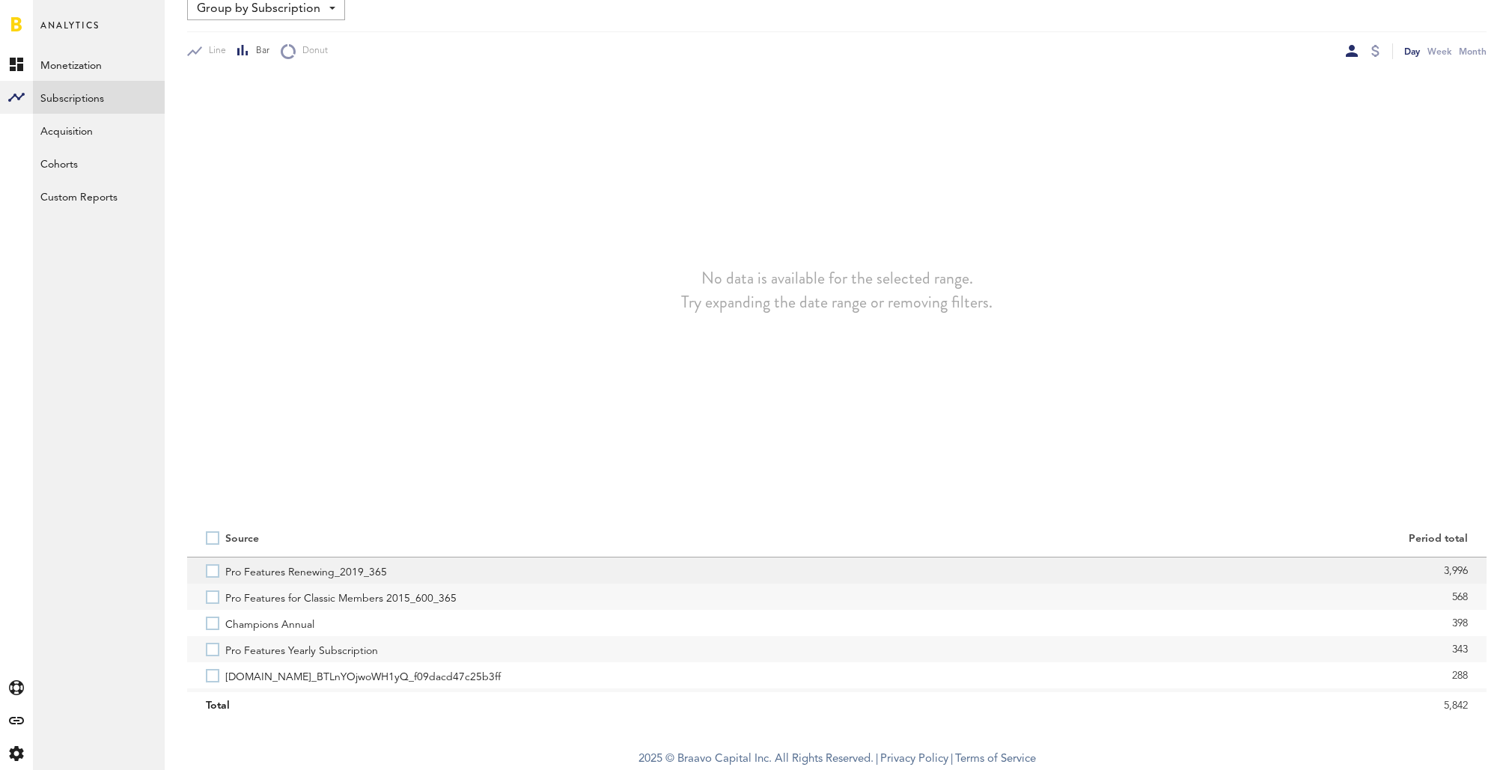
click at [213, 577] on label "Pro Features Renewing_2019_365" at bounding box center [512, 570] width 612 height 26
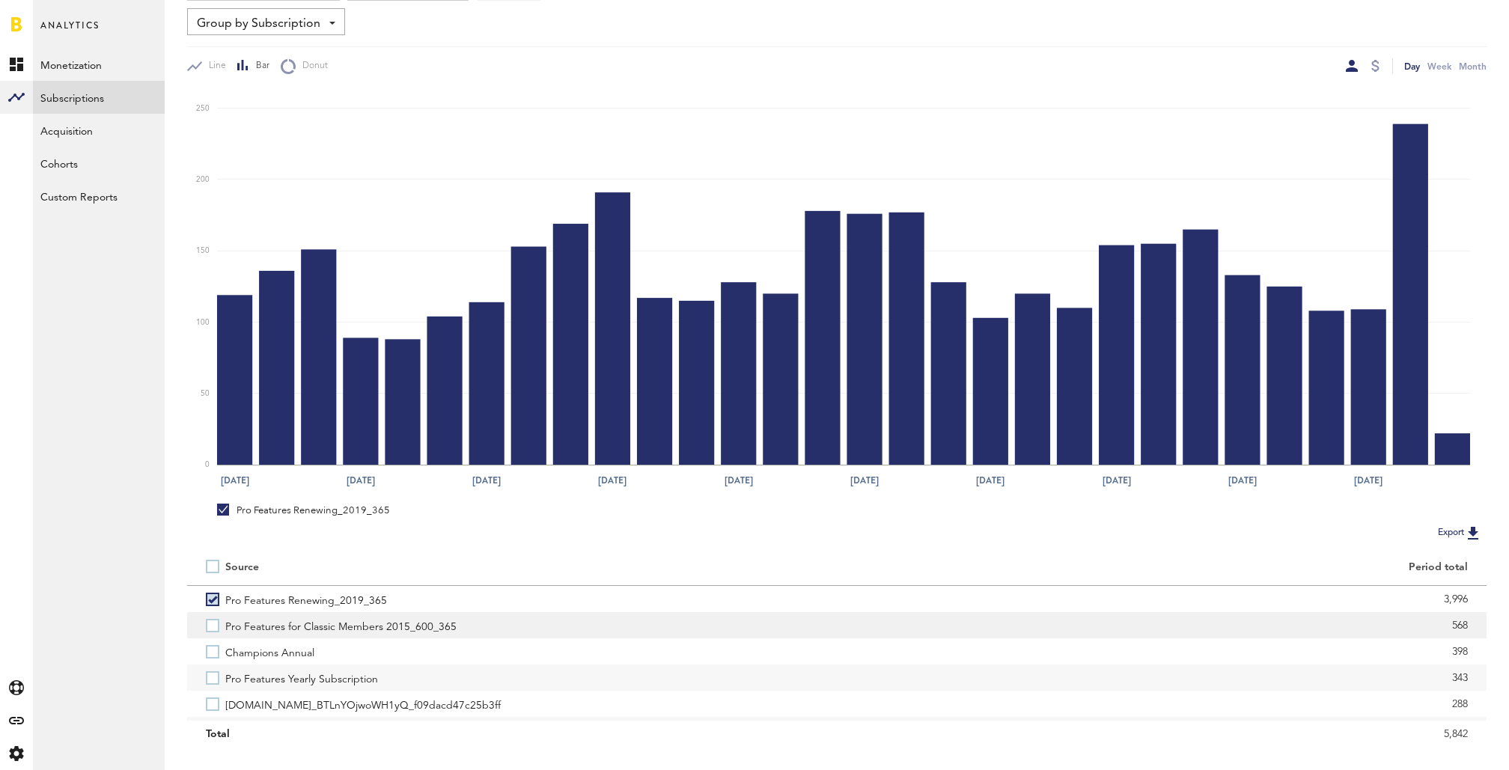
click at [215, 626] on label "Pro Features for Classic Members 2015_600_365" at bounding box center [512, 625] width 612 height 26
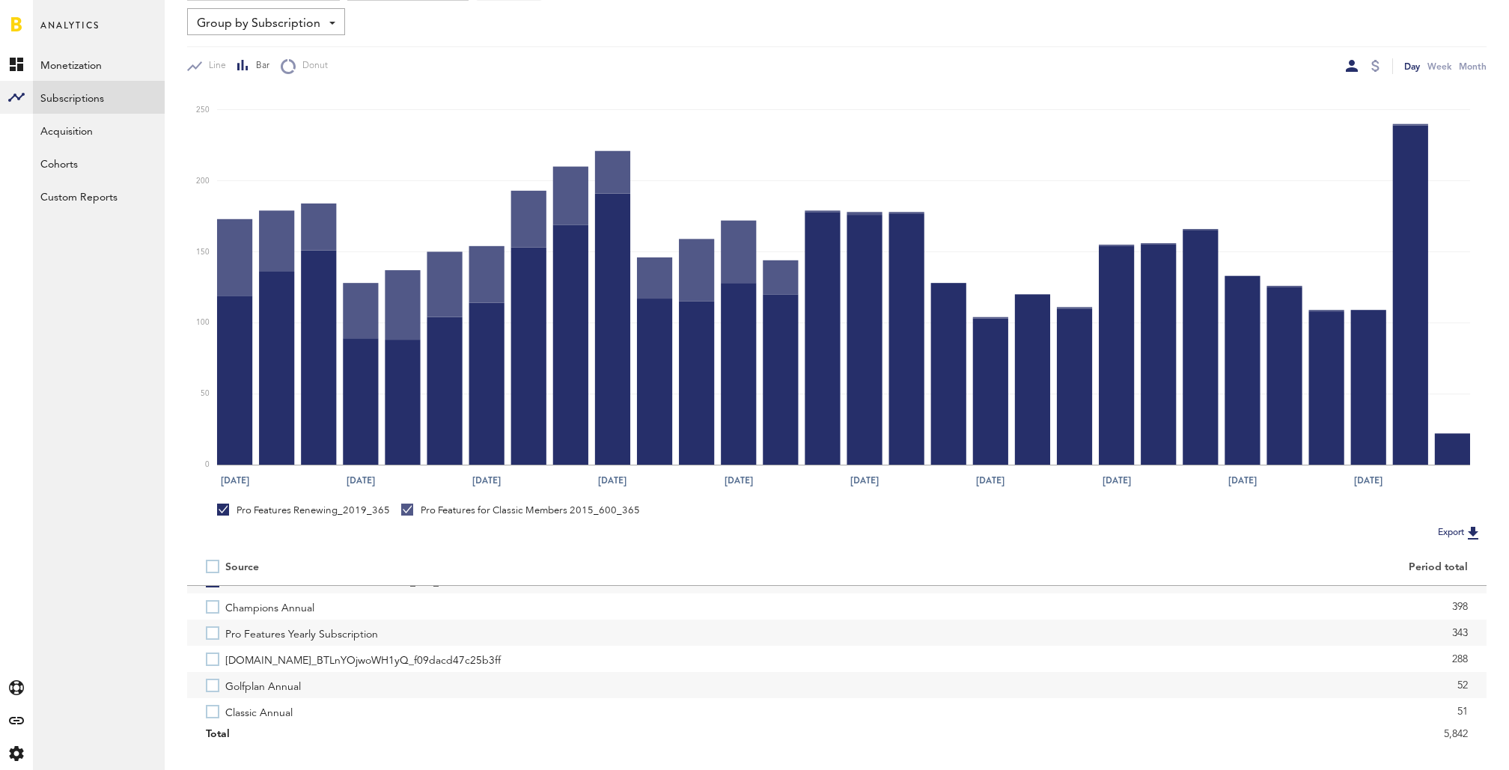
scroll to position [73, 0]
click at [215, 678] on label "Classic Annual" at bounding box center [512, 683] width 612 height 26
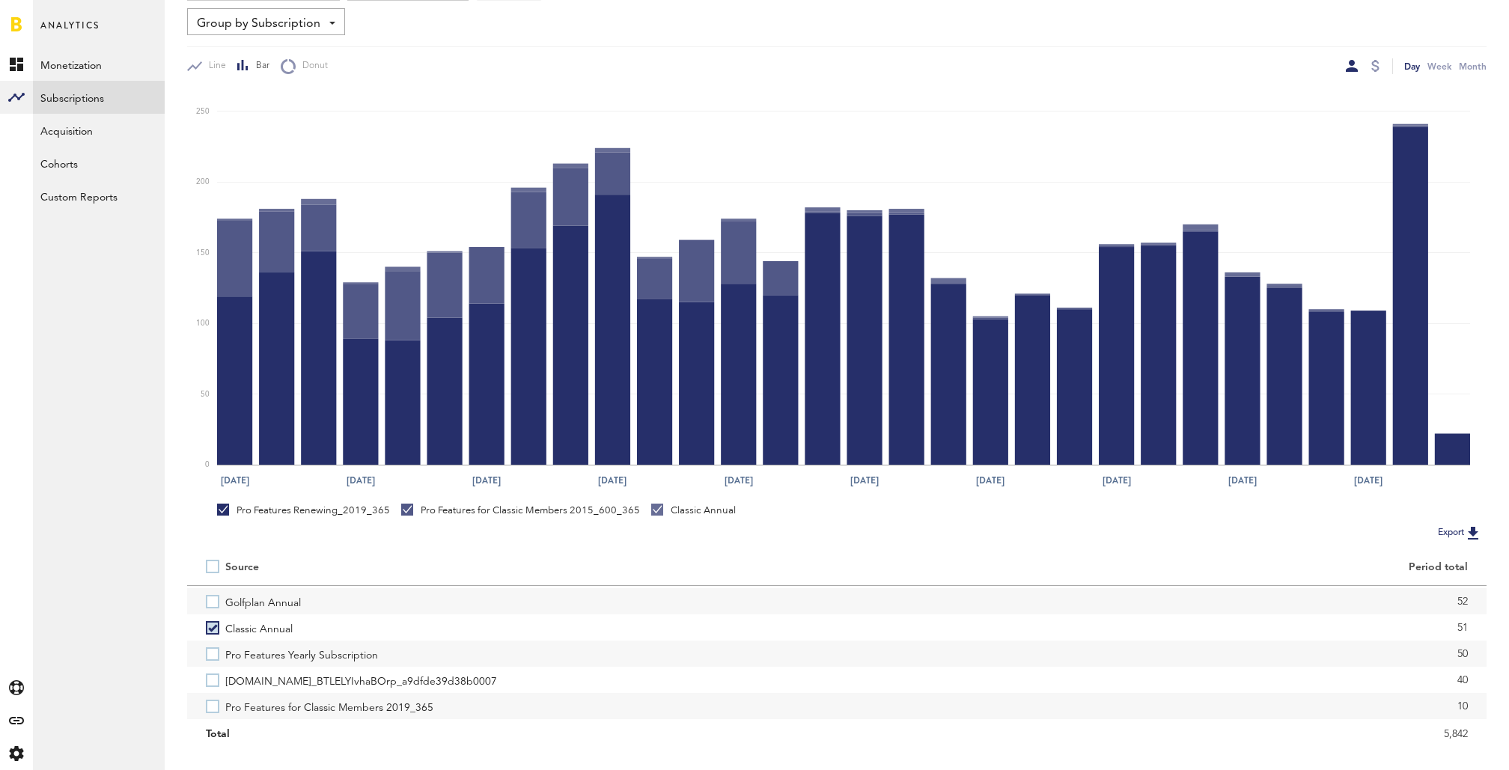
scroll to position [124, 0]
click at [210, 661] on label "Pro Features Yearly Subscription" at bounding box center [512, 658] width 612 height 26
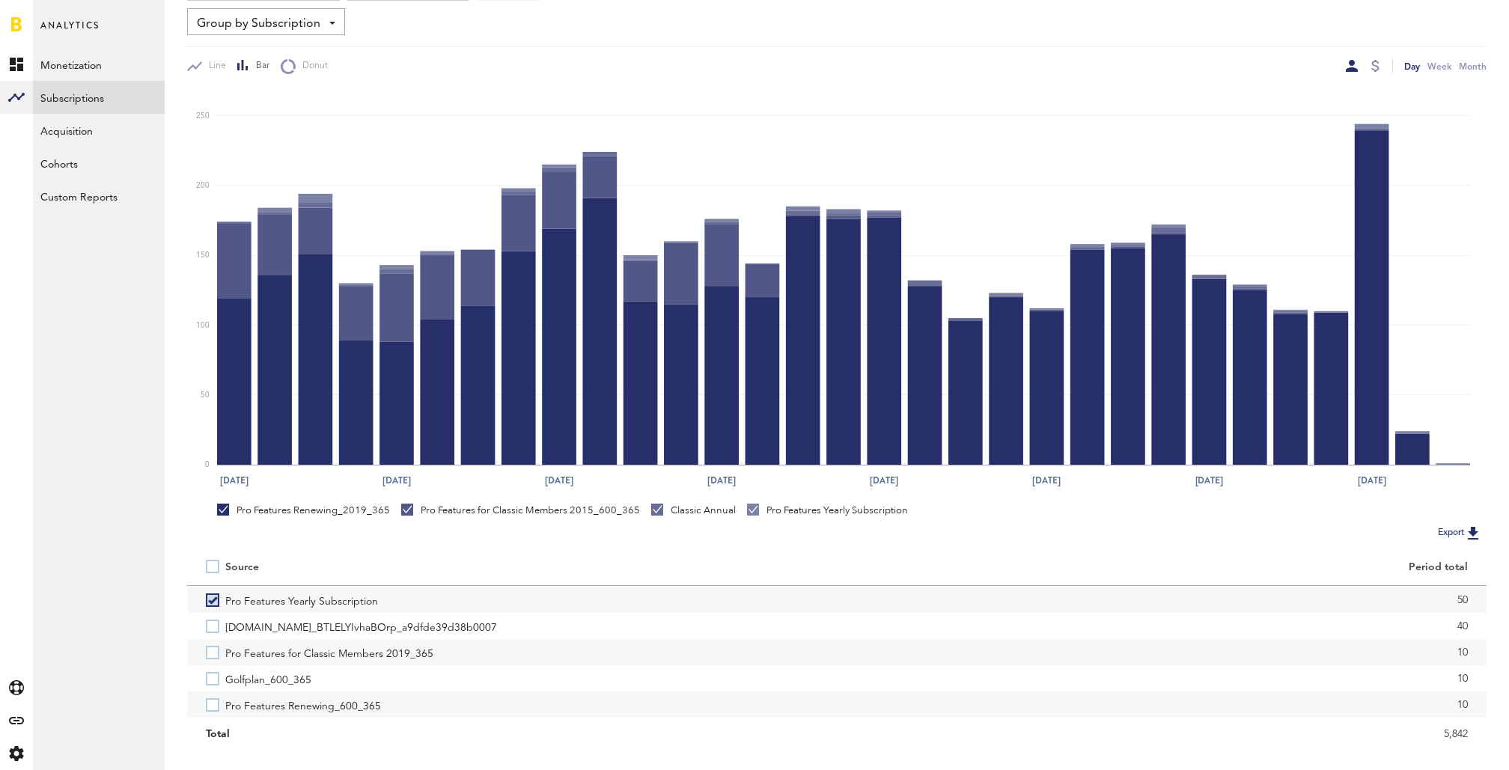
scroll to position [184, 0]
click at [211, 647] on label "Pro Features for Classic Members 2019_365" at bounding box center [512, 651] width 612 height 26
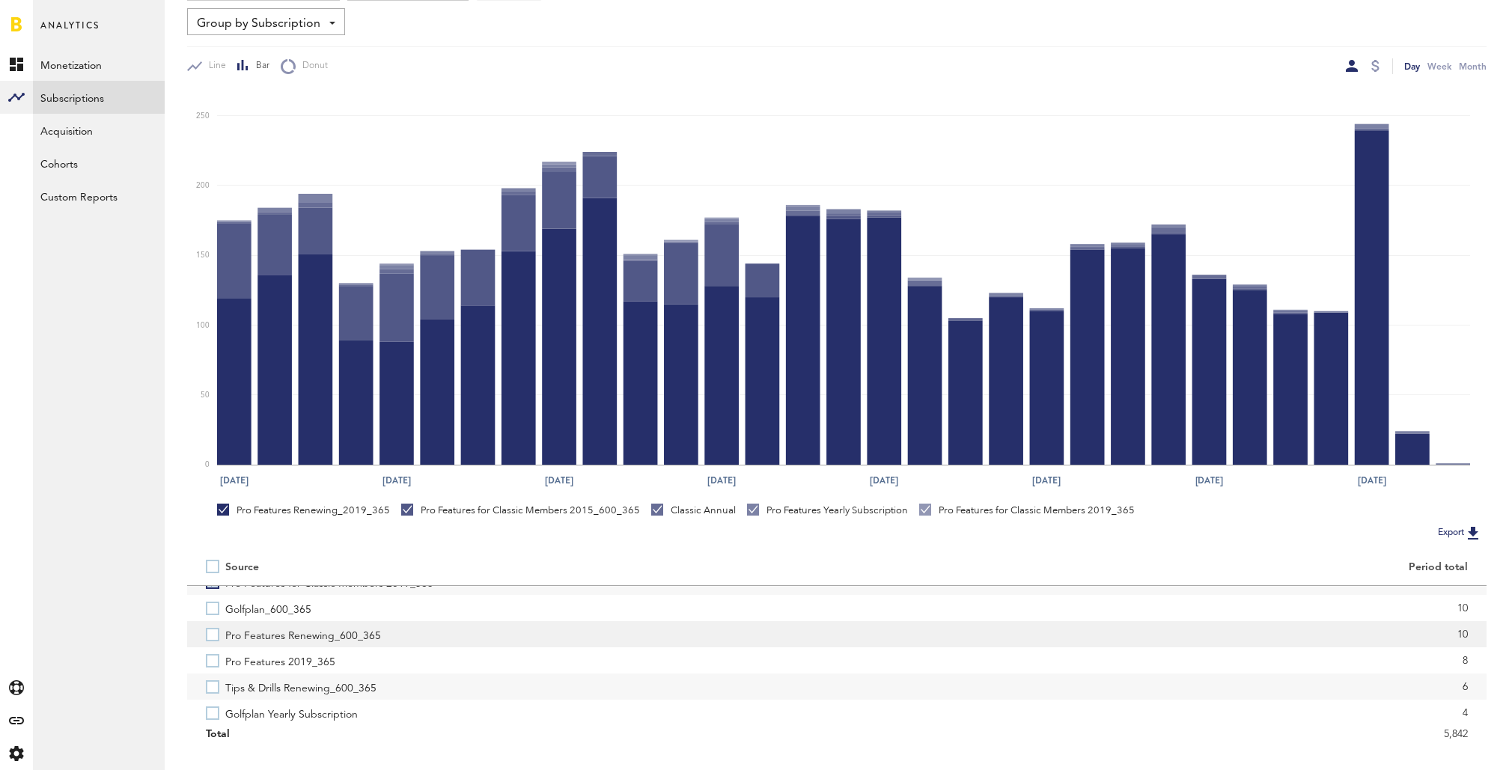
click at [213, 635] on label "Pro Features Renewing_600_365" at bounding box center [512, 634] width 612 height 26
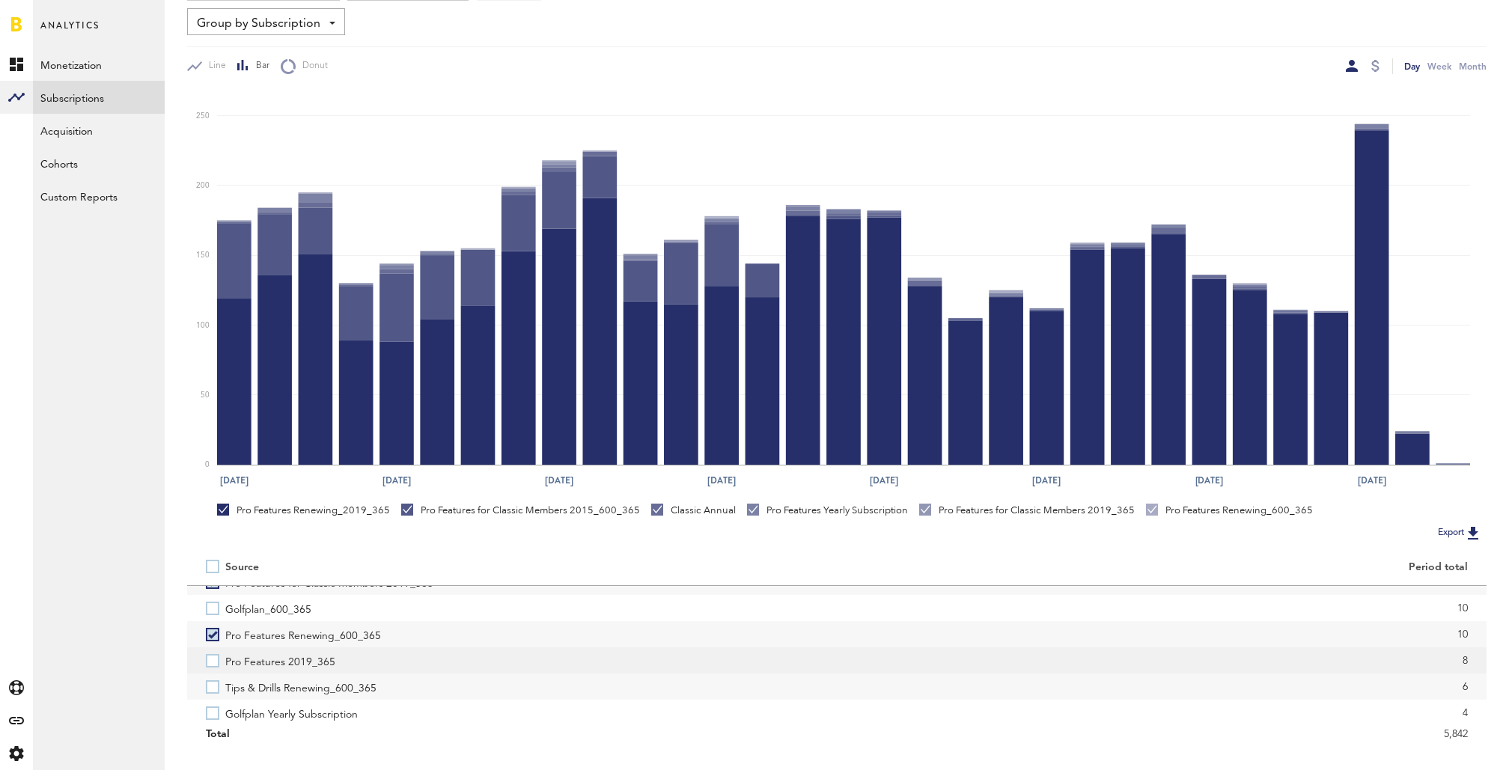
click at [213, 658] on label "Pro Features 2019_365" at bounding box center [512, 660] width 612 height 26
click at [215, 679] on label "Pro Features for Classic Members Renewing_600_365" at bounding box center [512, 680] width 612 height 26
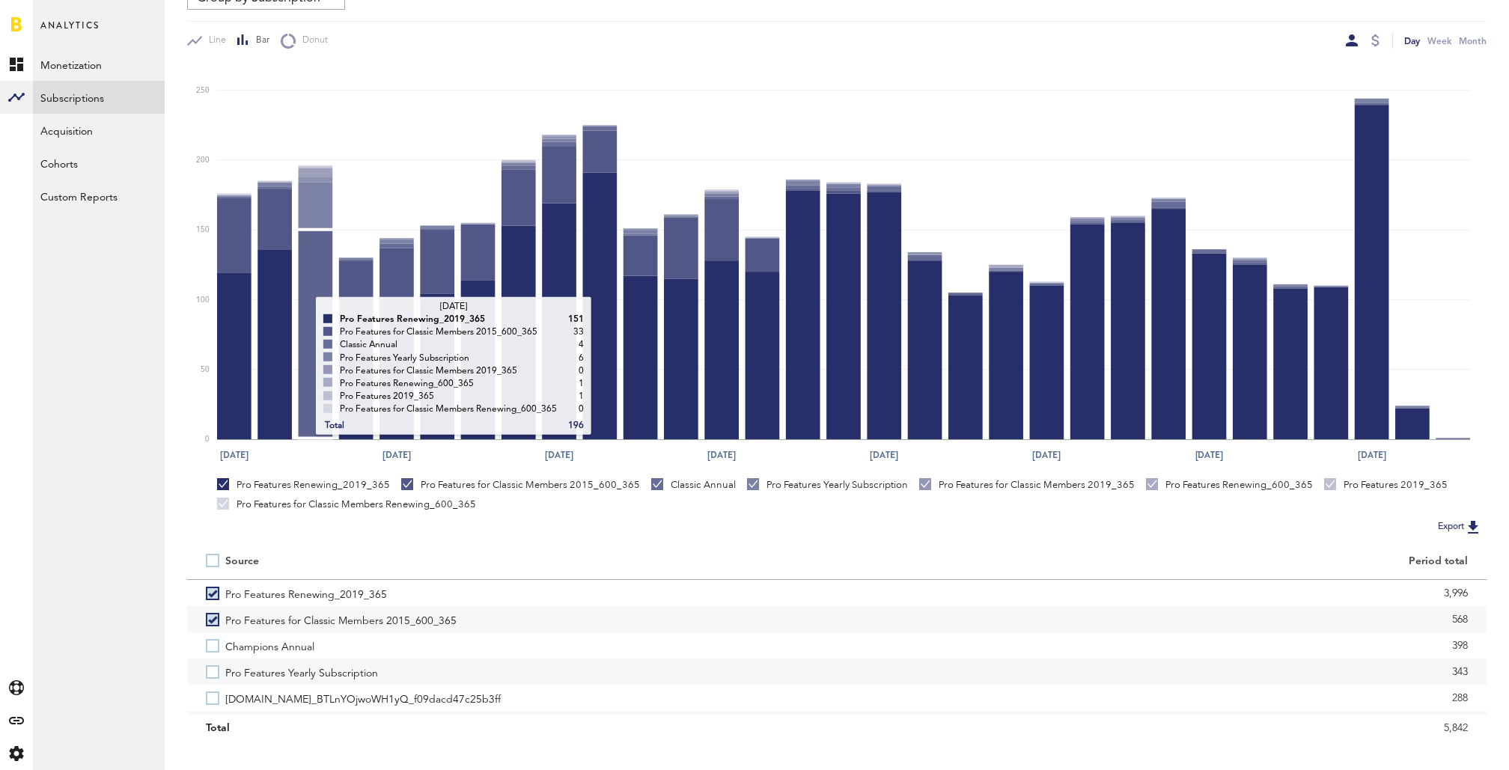
scroll to position [223, 0]
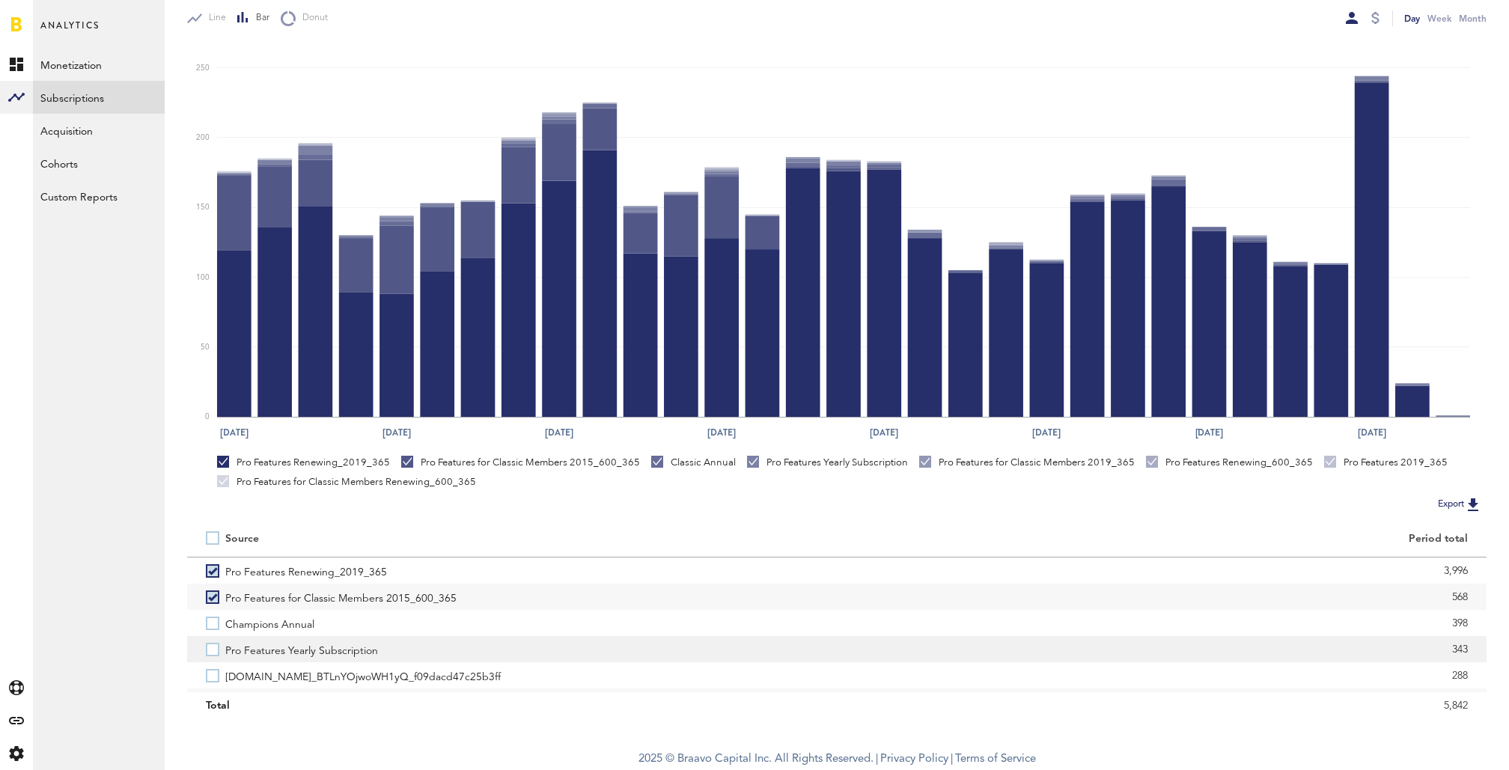
click at [210, 647] on label "Pro Features Yearly Subscription" at bounding box center [512, 649] width 612 height 26
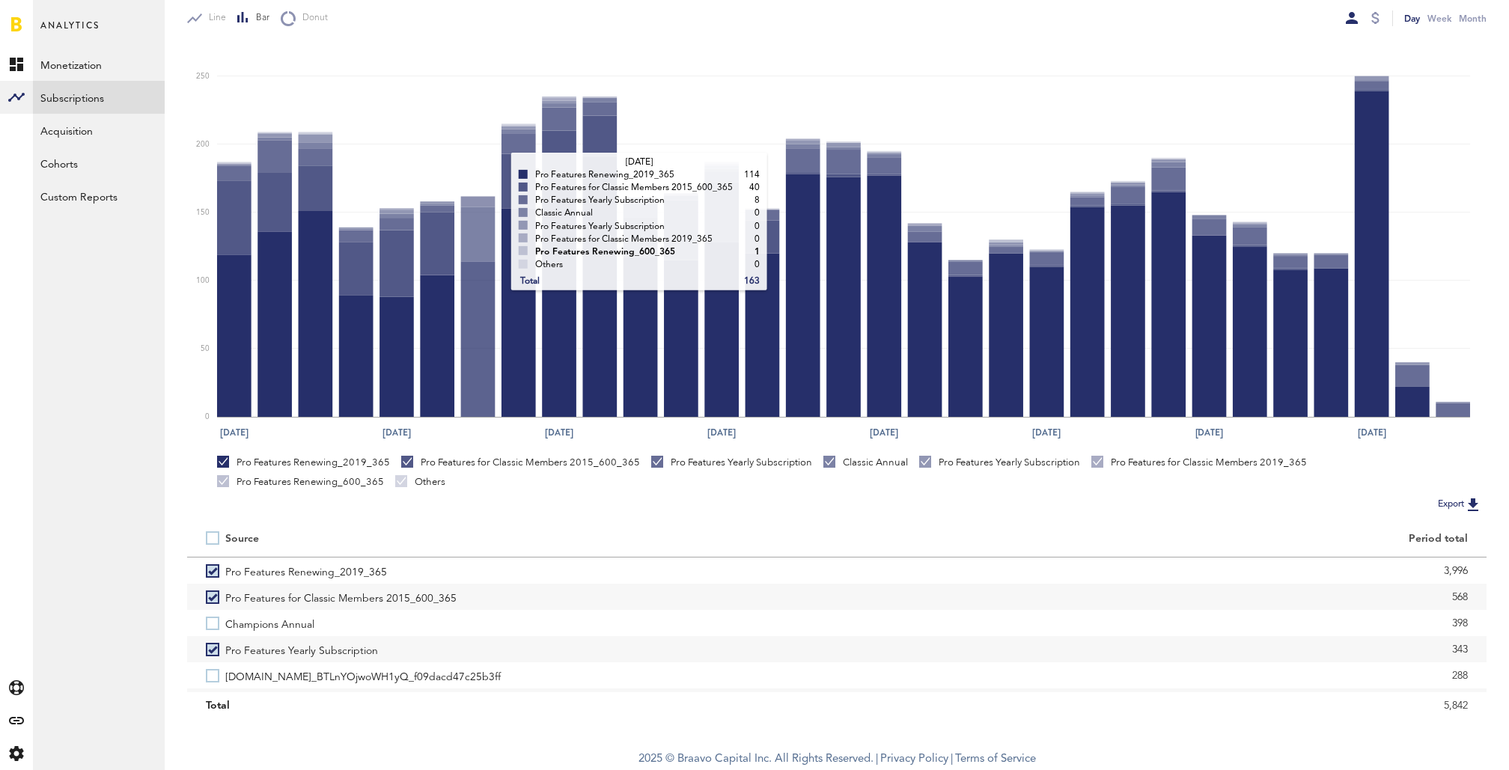
scroll to position [0, 0]
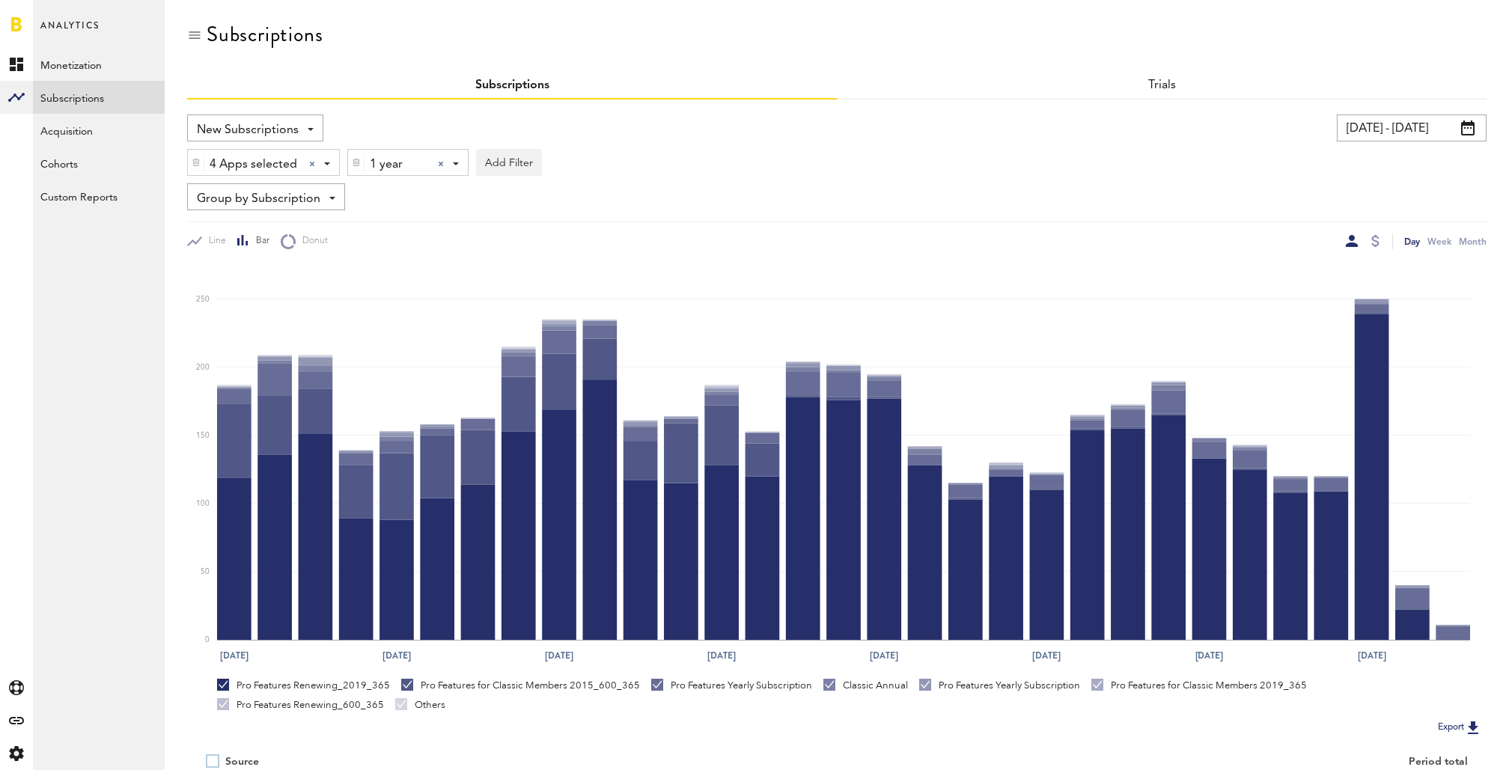
click at [441, 161] on div at bounding box center [441, 164] width 6 height 6
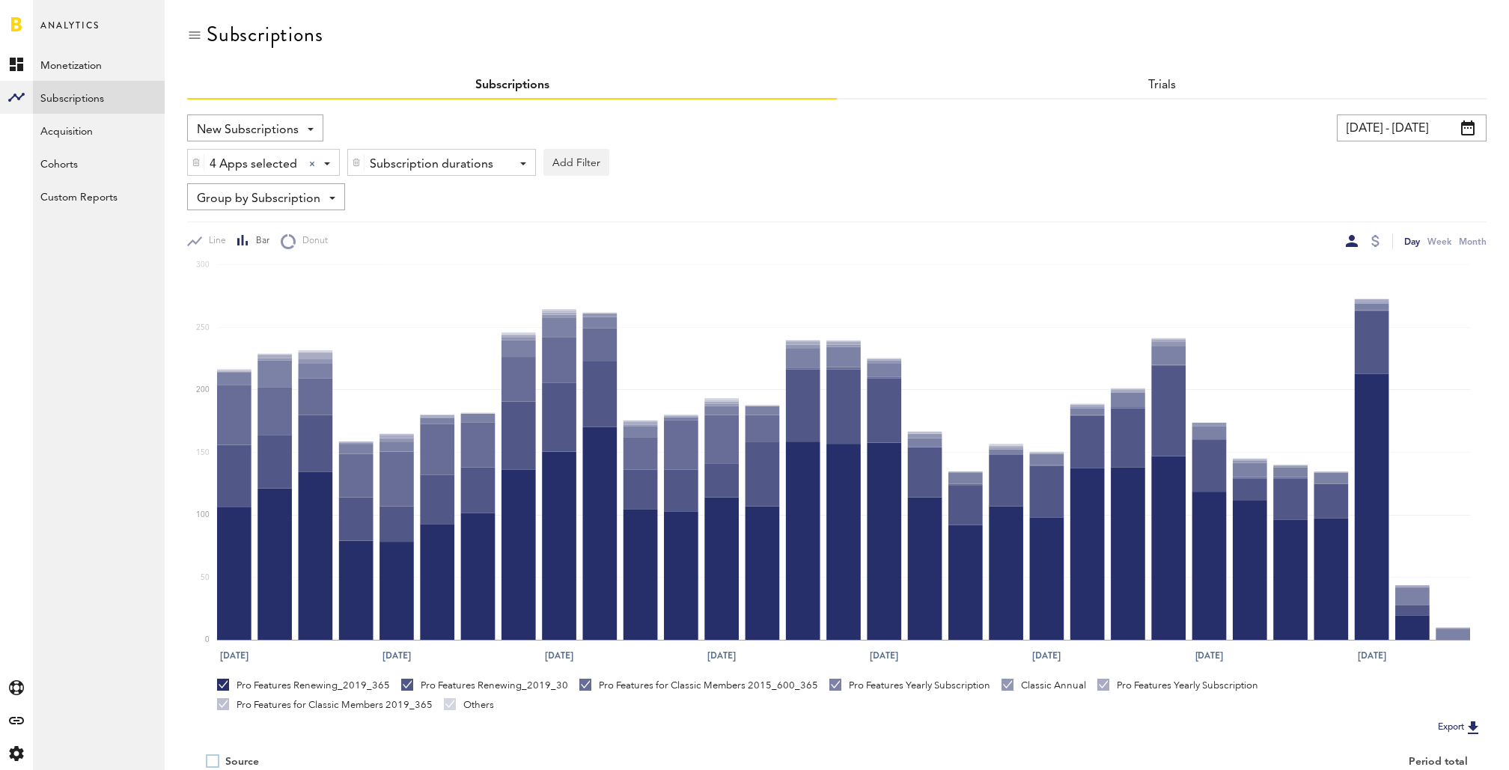
click at [441, 161] on div "Subscription durations" at bounding box center [436, 164] width 132 height 25
click at [437, 224] on span "1 month" at bounding box center [419, 225] width 114 height 25
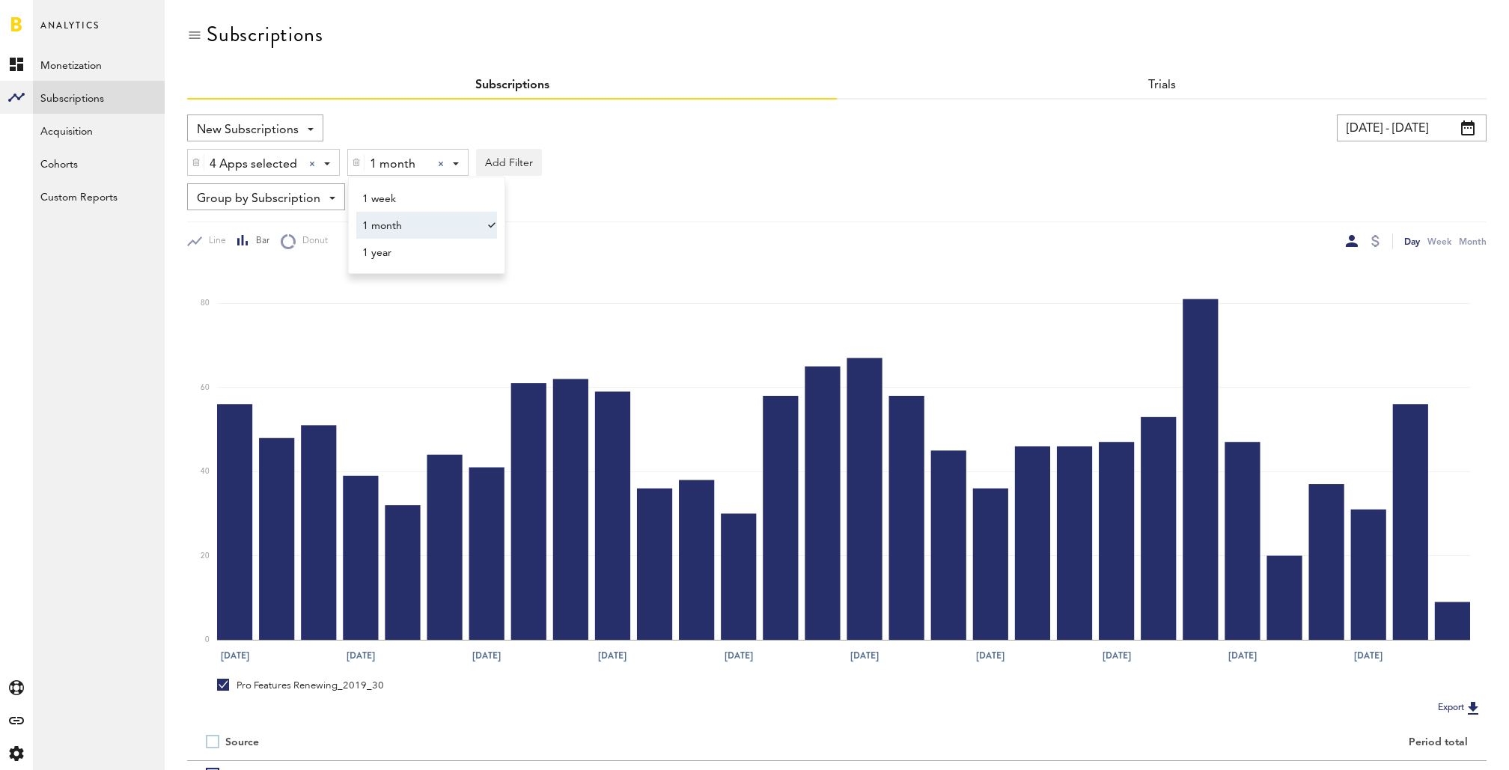
click at [709, 173] on div "4 Apps selected 4 Apps selected All Active Inactive CoachNow: Sports Coaching A…" at bounding box center [836, 158] width 1299 height 34
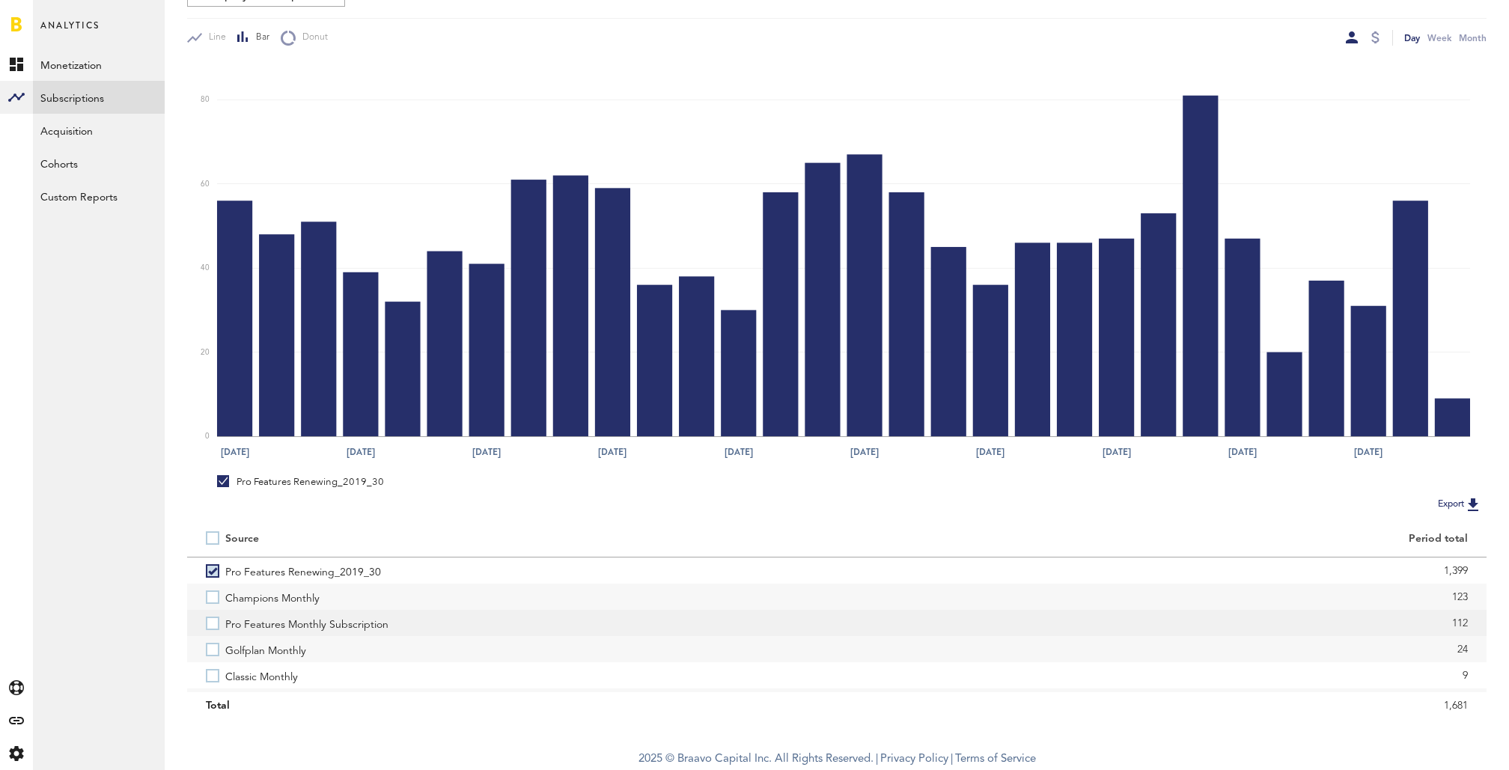
click at [212, 621] on label "Pro Features Monthly Subscription" at bounding box center [512, 623] width 612 height 26
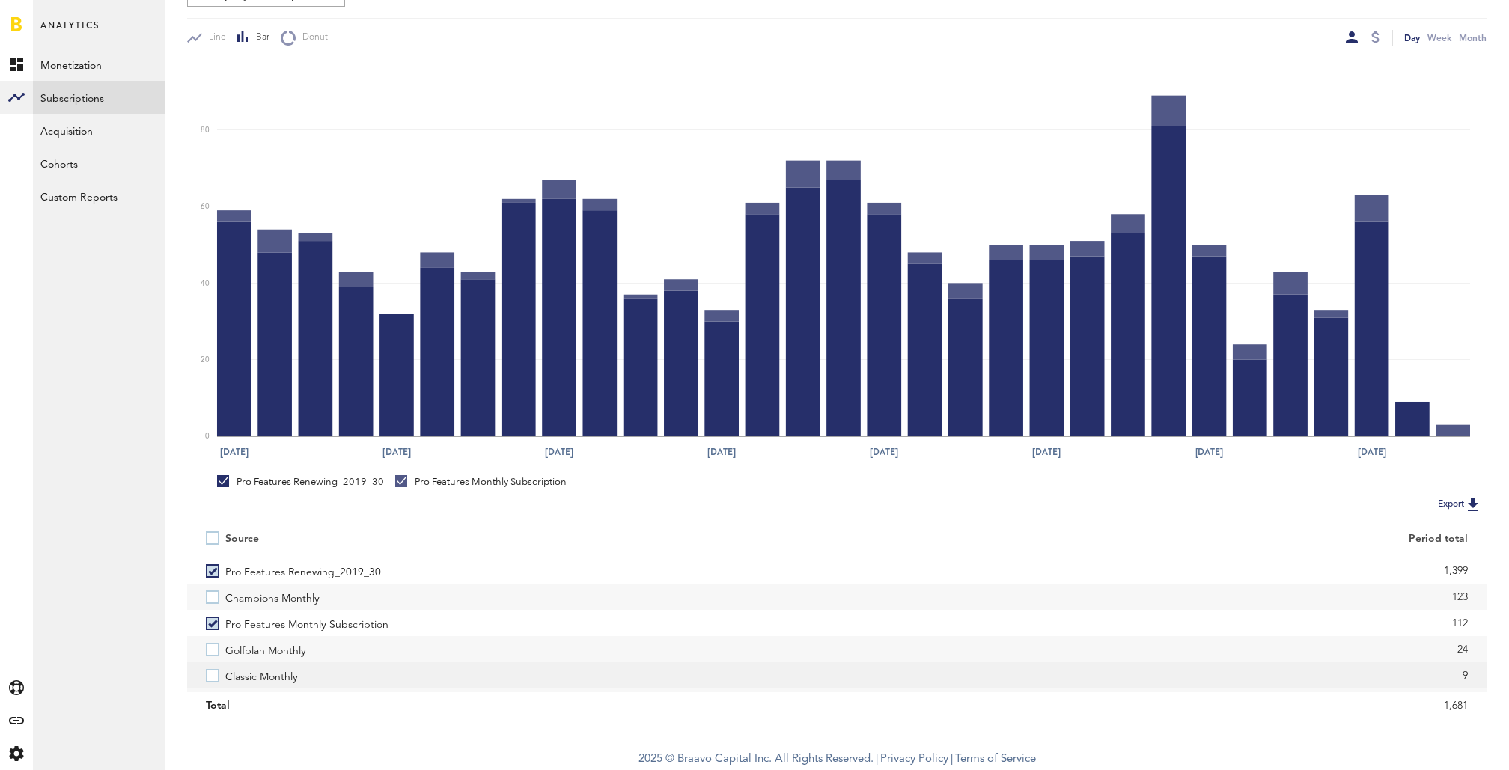
click at [211, 677] on label "Classic Monthly" at bounding box center [512, 675] width 612 height 26
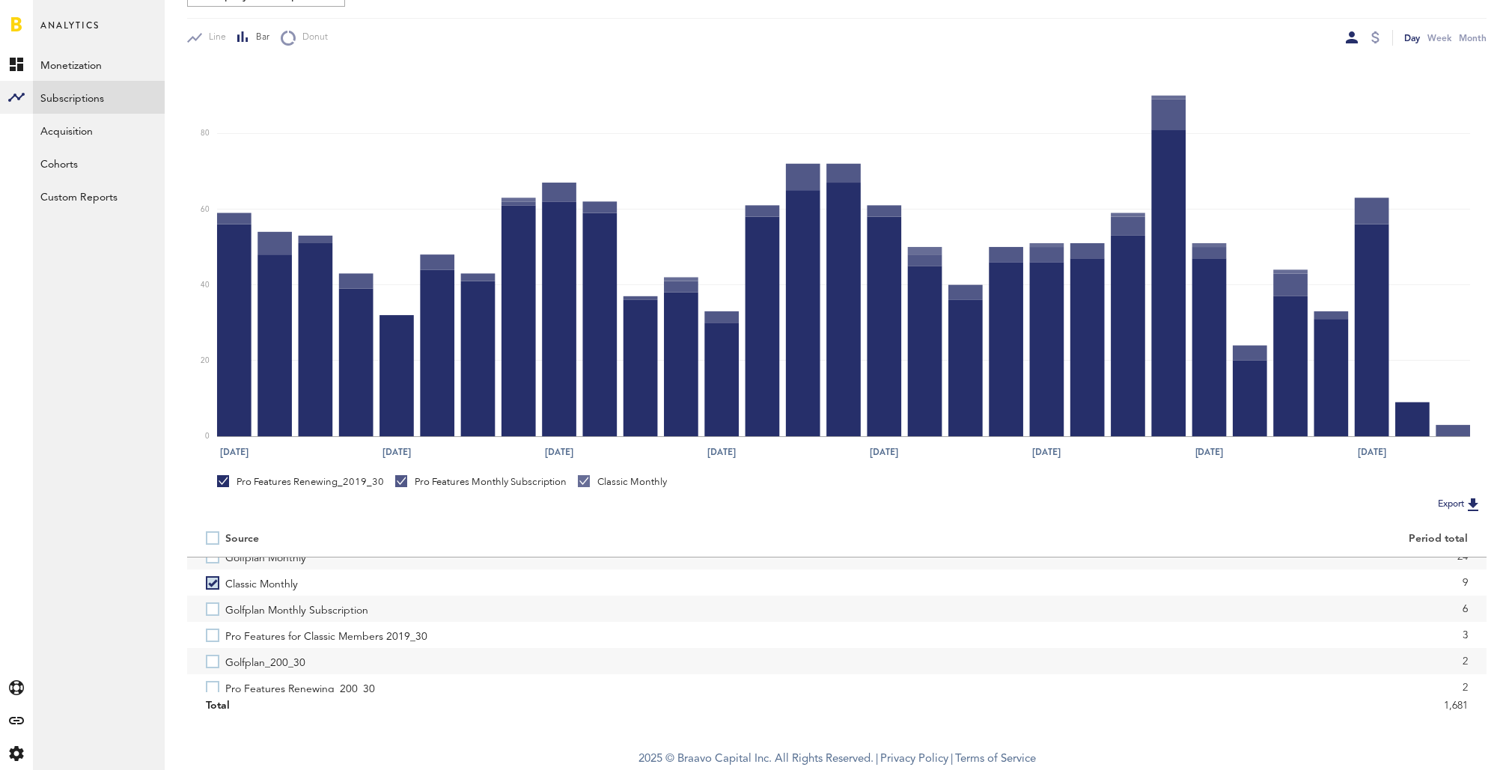
scroll to position [97, 0]
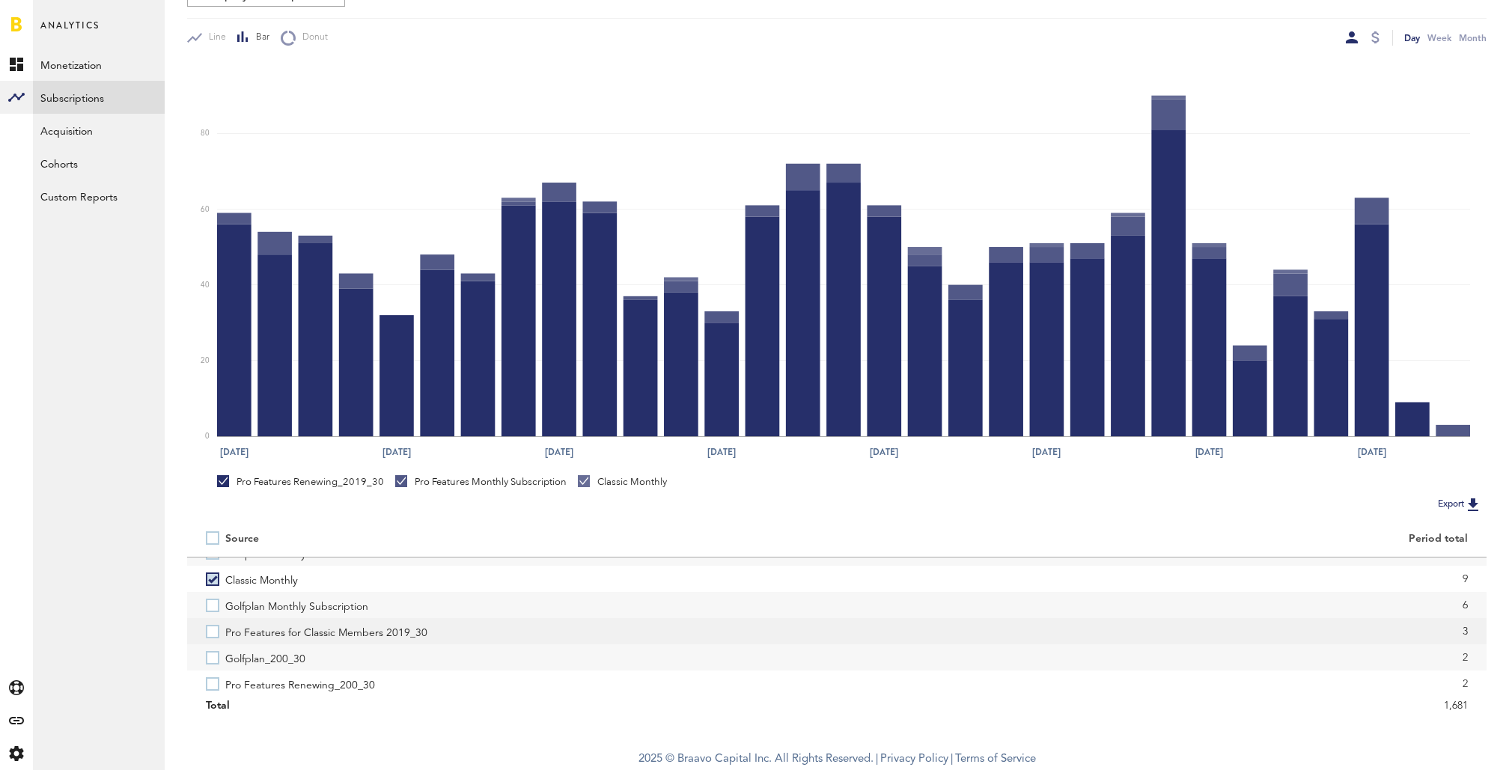
click at [212, 632] on label "Pro Features for Classic Members 2019_30" at bounding box center [512, 631] width 612 height 26
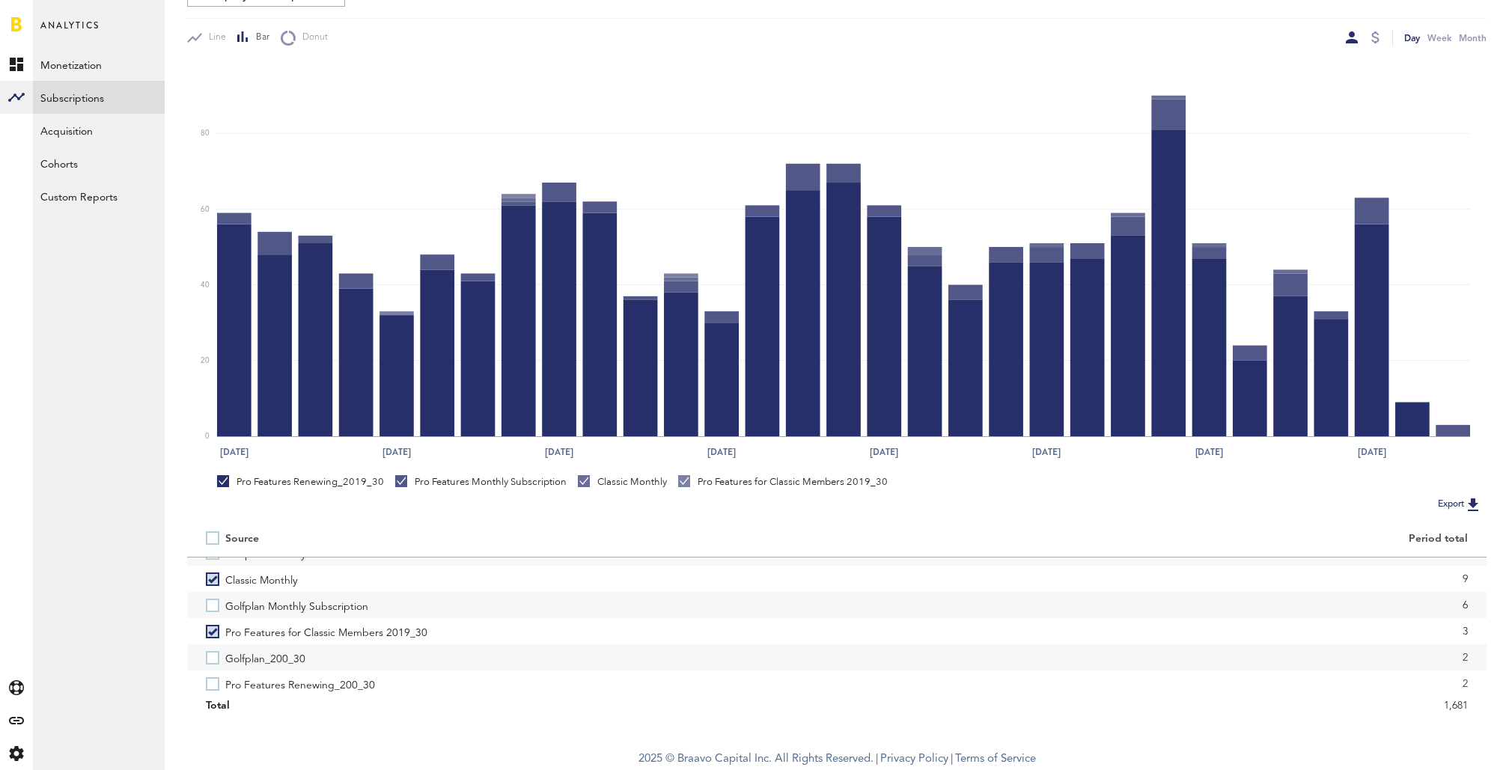
scroll to position [129, 0]
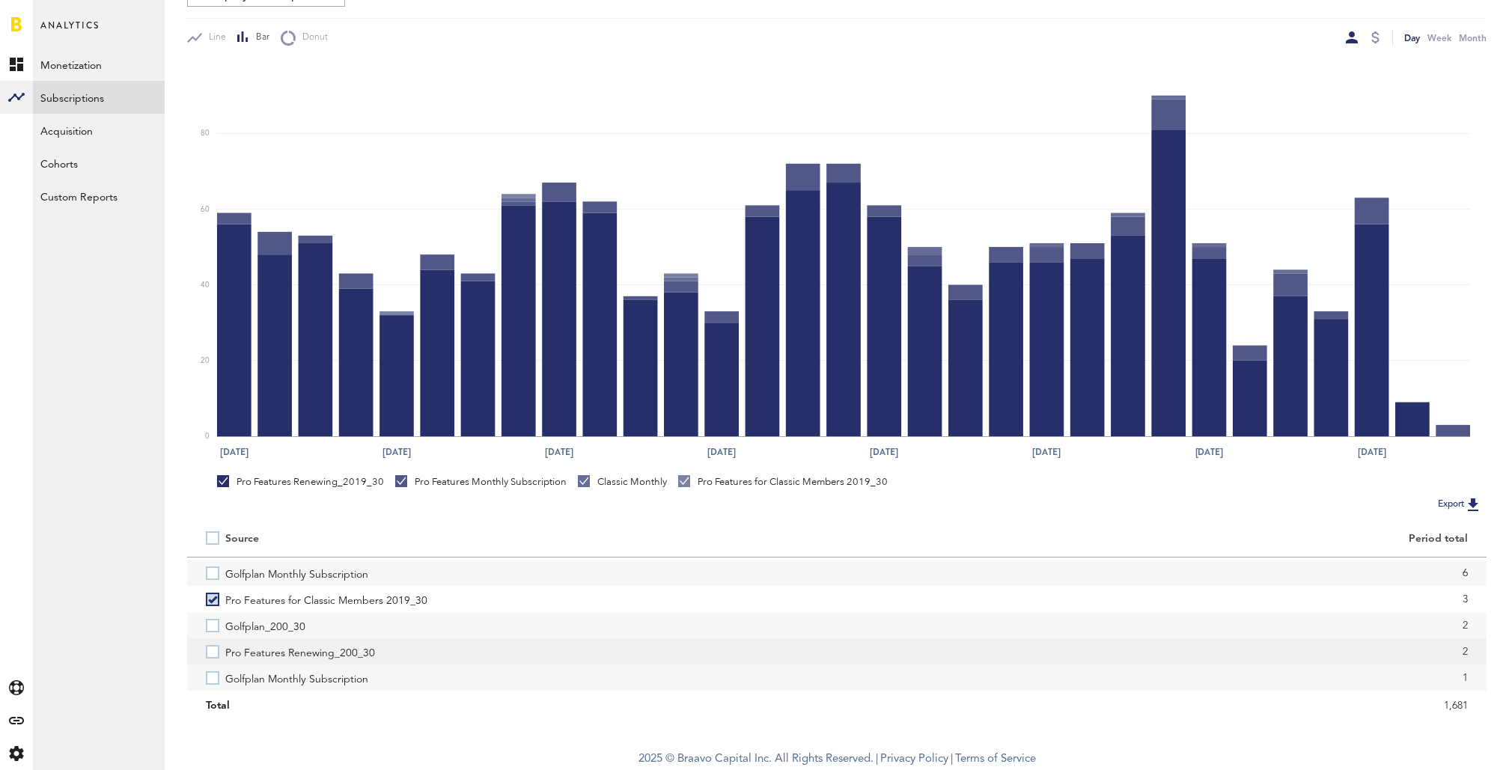
click at [212, 652] on label "Pro Features Renewing_200_30" at bounding box center [512, 651] width 612 height 26
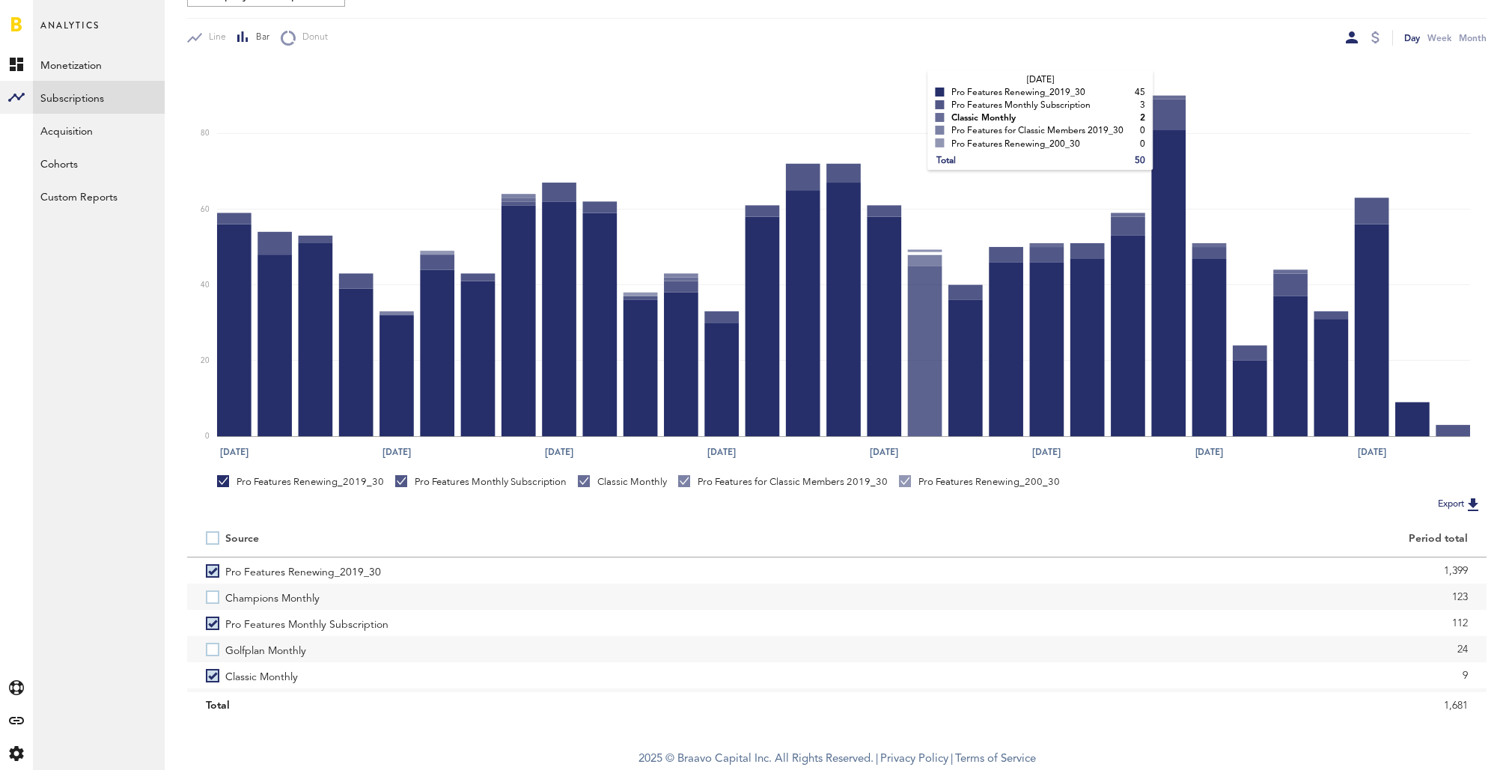
scroll to position [0, 0]
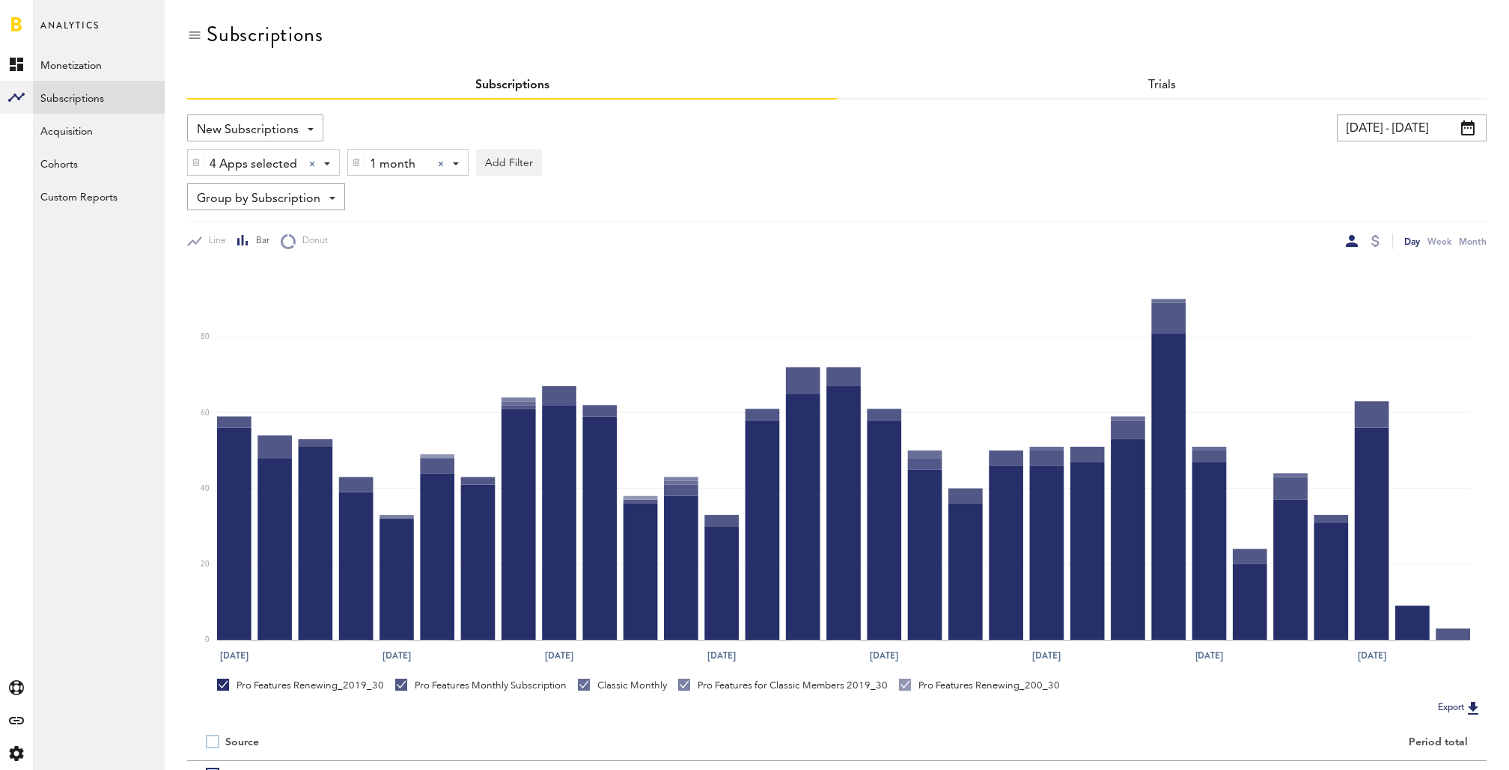
click at [439, 163] on div at bounding box center [441, 164] width 6 height 6
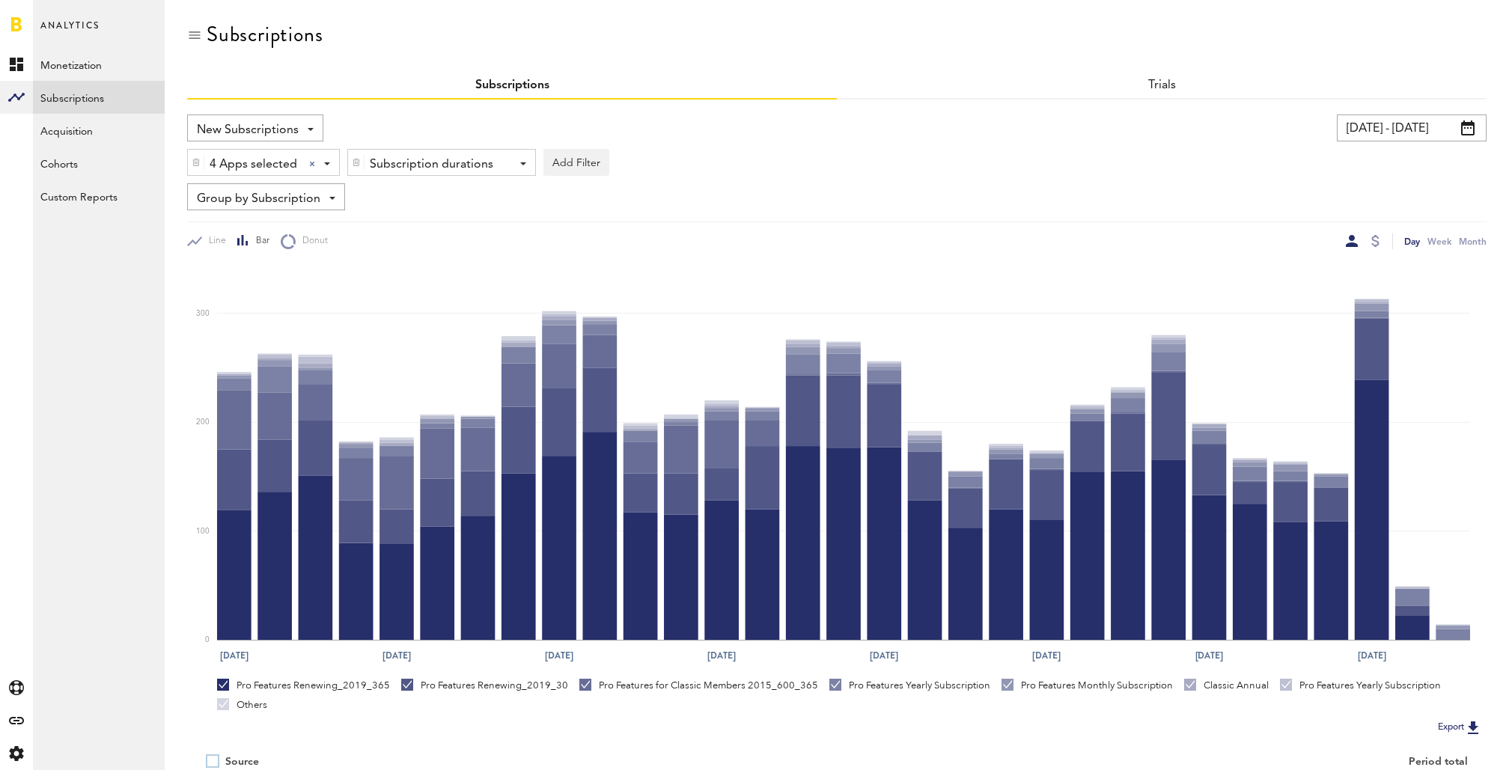
click at [1143, 87] on div "Trials" at bounding box center [1162, 86] width 650 height 27
click at [1161, 86] on link "Trials" at bounding box center [1161, 85] width 28 height 12
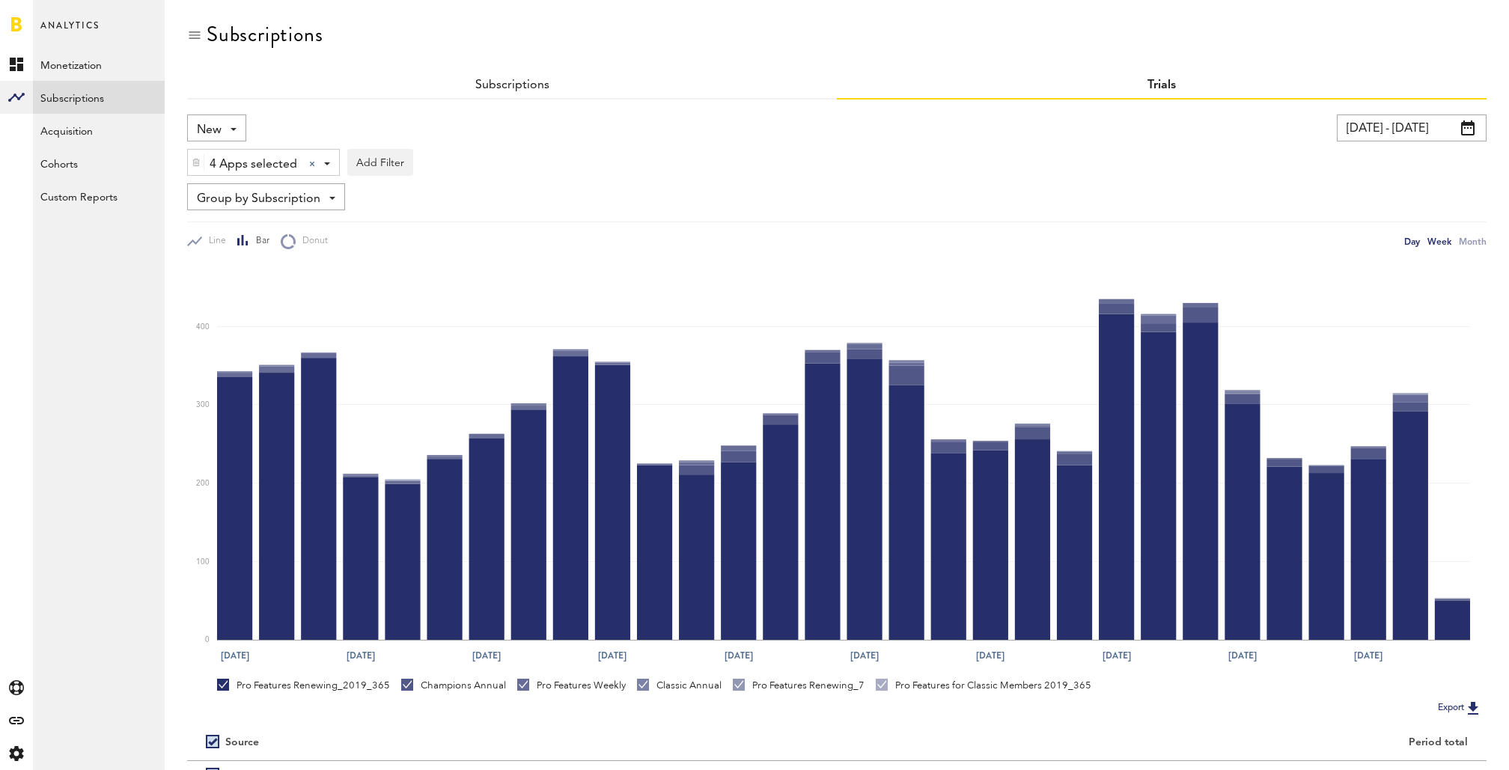
click at [1440, 238] on div "Week" at bounding box center [1439, 241] width 24 height 16
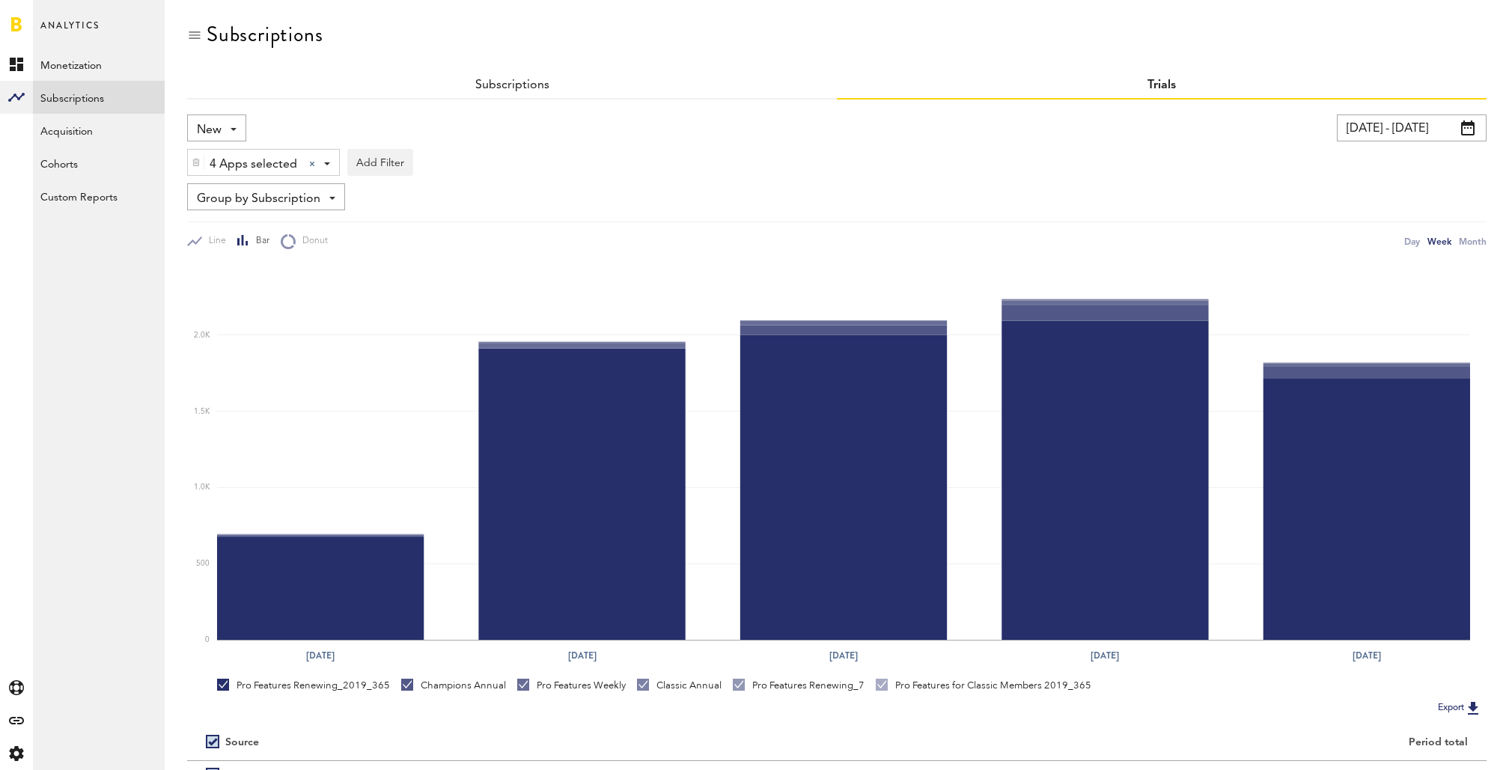
click at [221, 126] on div "New New Active Cancelled Conversion" at bounding box center [216, 127] width 59 height 27
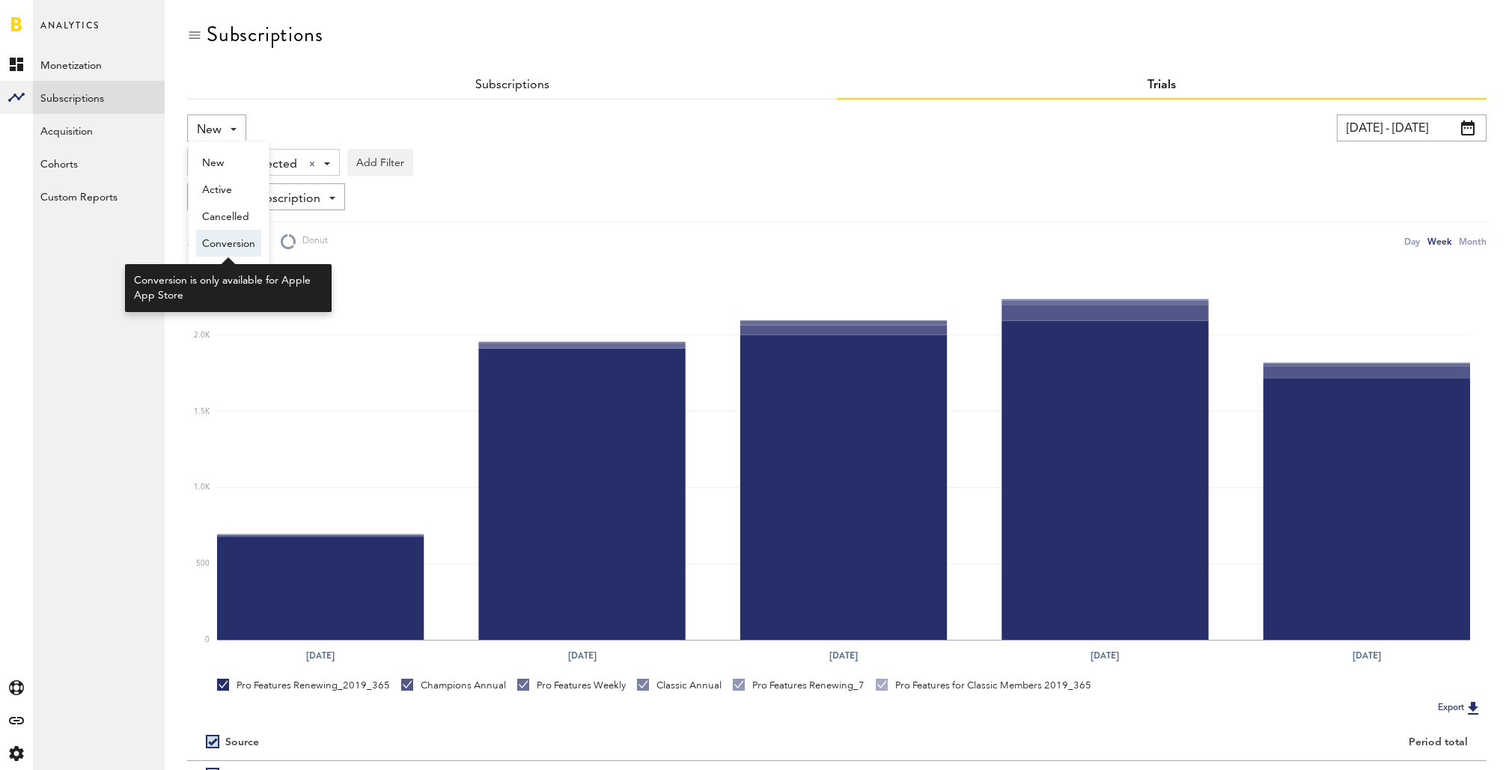
click at [227, 243] on span "Conversion" at bounding box center [228, 243] width 53 height 25
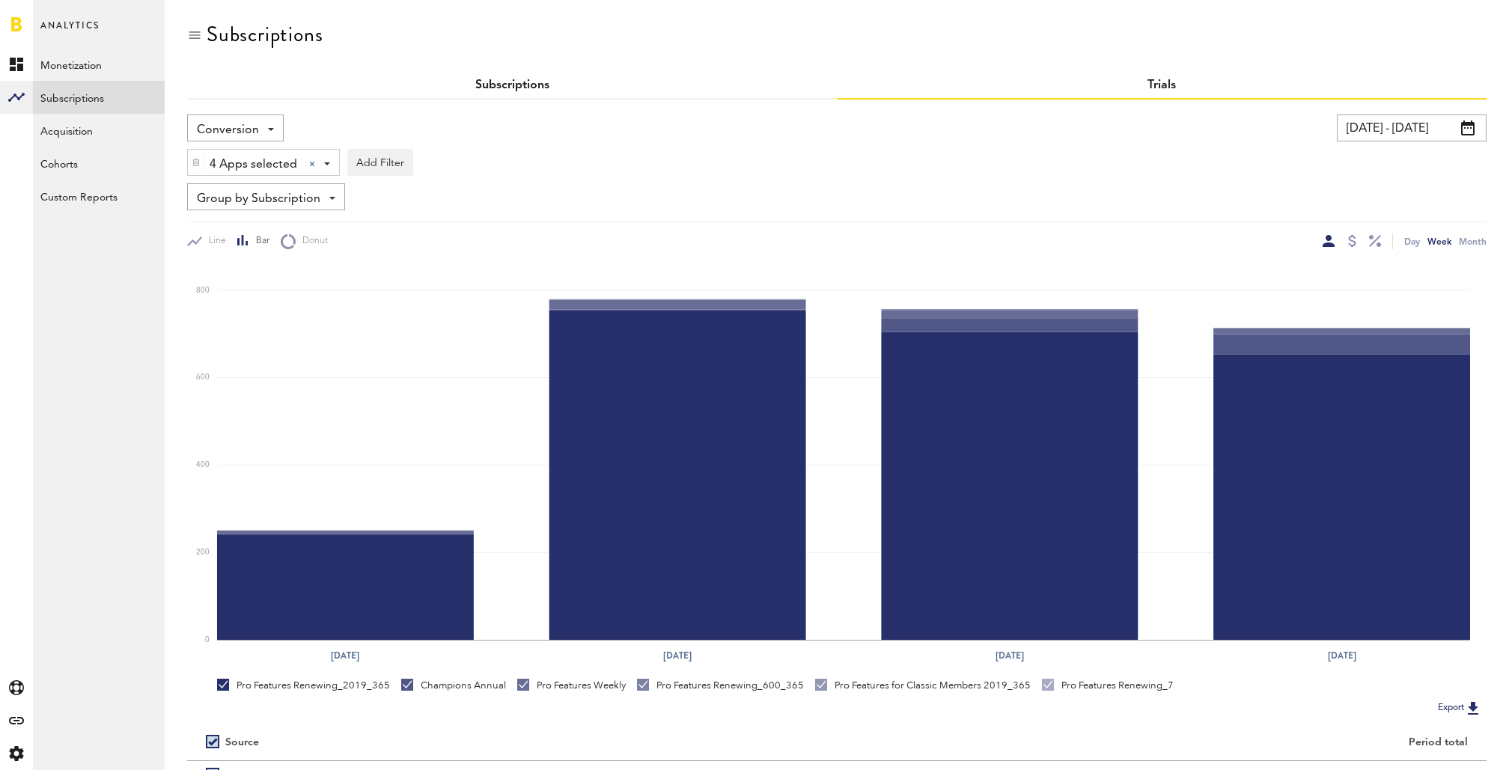
click at [512, 89] on link "Subscriptions" at bounding box center [512, 85] width 74 height 12
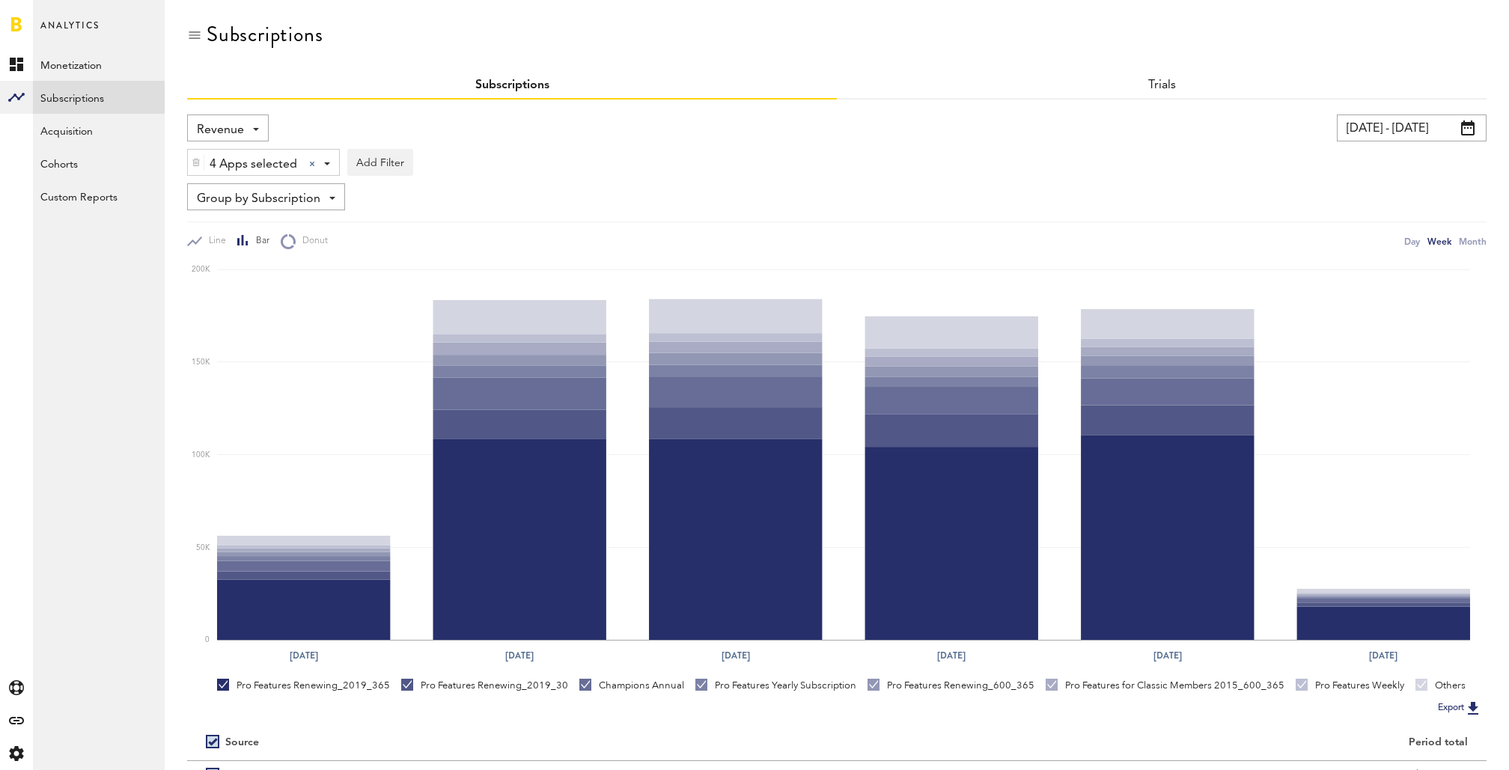
click at [242, 123] on span "Revenue" at bounding box center [220, 129] width 47 height 25
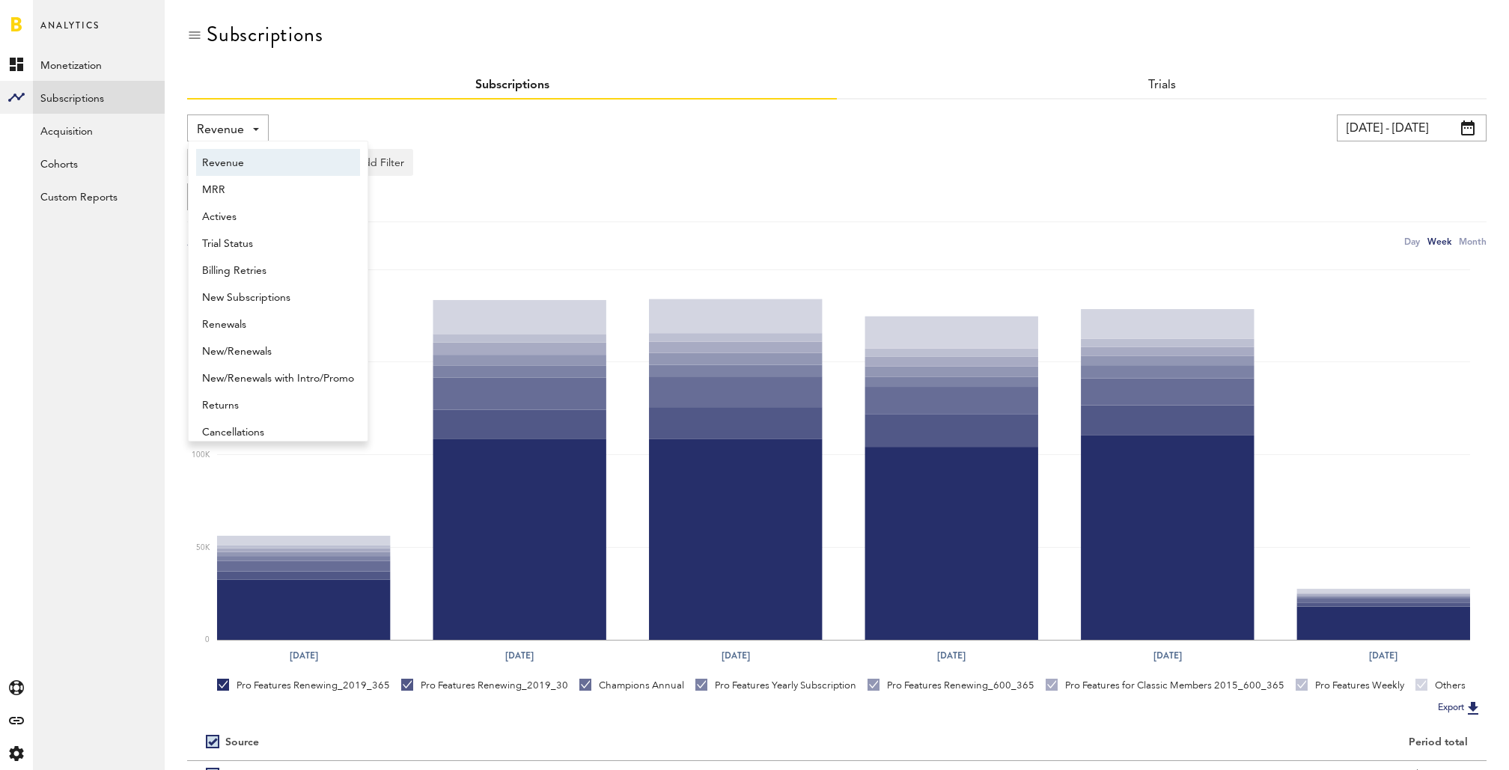
scroll to position [7, 0]
click at [277, 289] on span "New Subscriptions" at bounding box center [278, 290] width 152 height 25
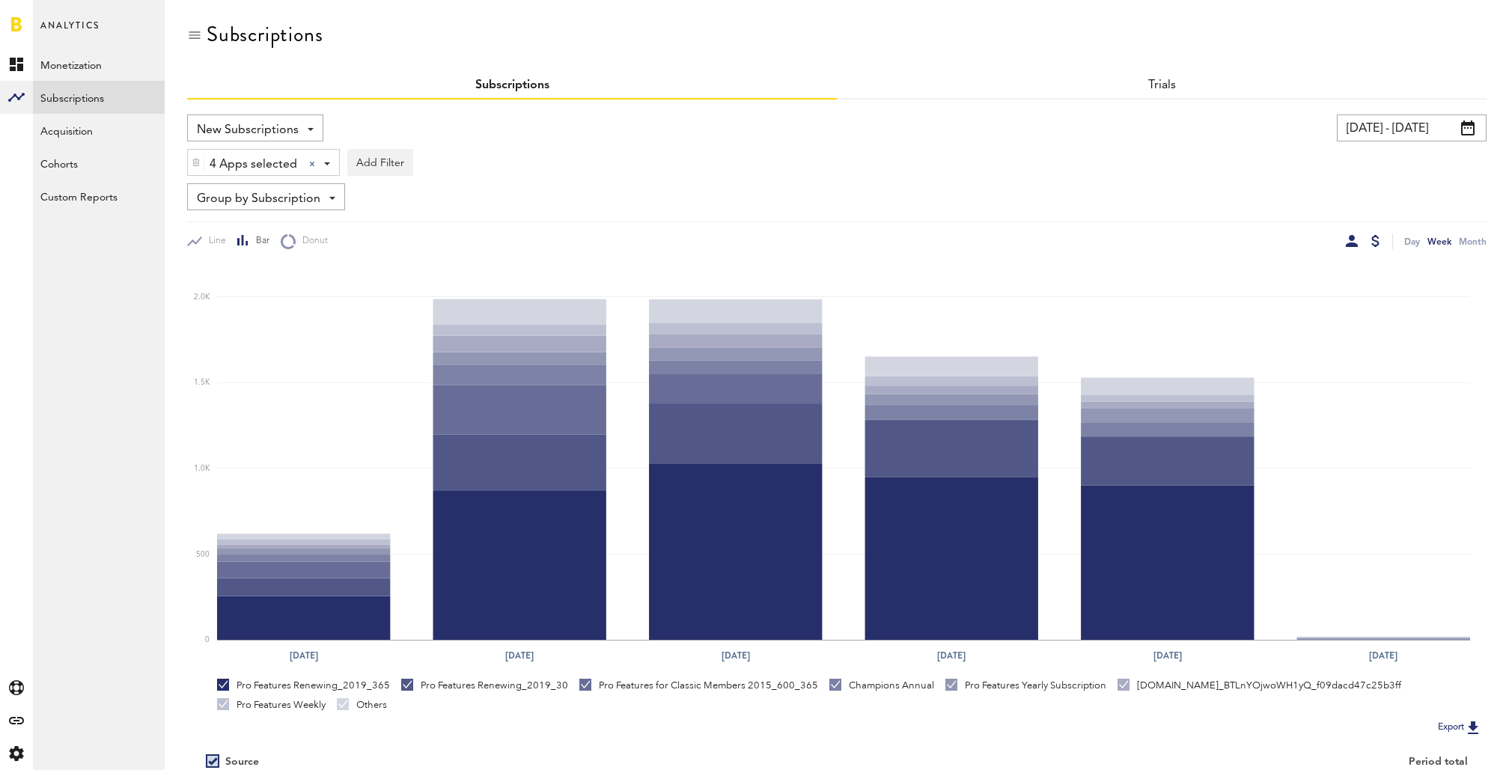
click at [1378, 240] on div at bounding box center [1375, 241] width 8 height 12
